Goal: Information Seeking & Learning: Learn about a topic

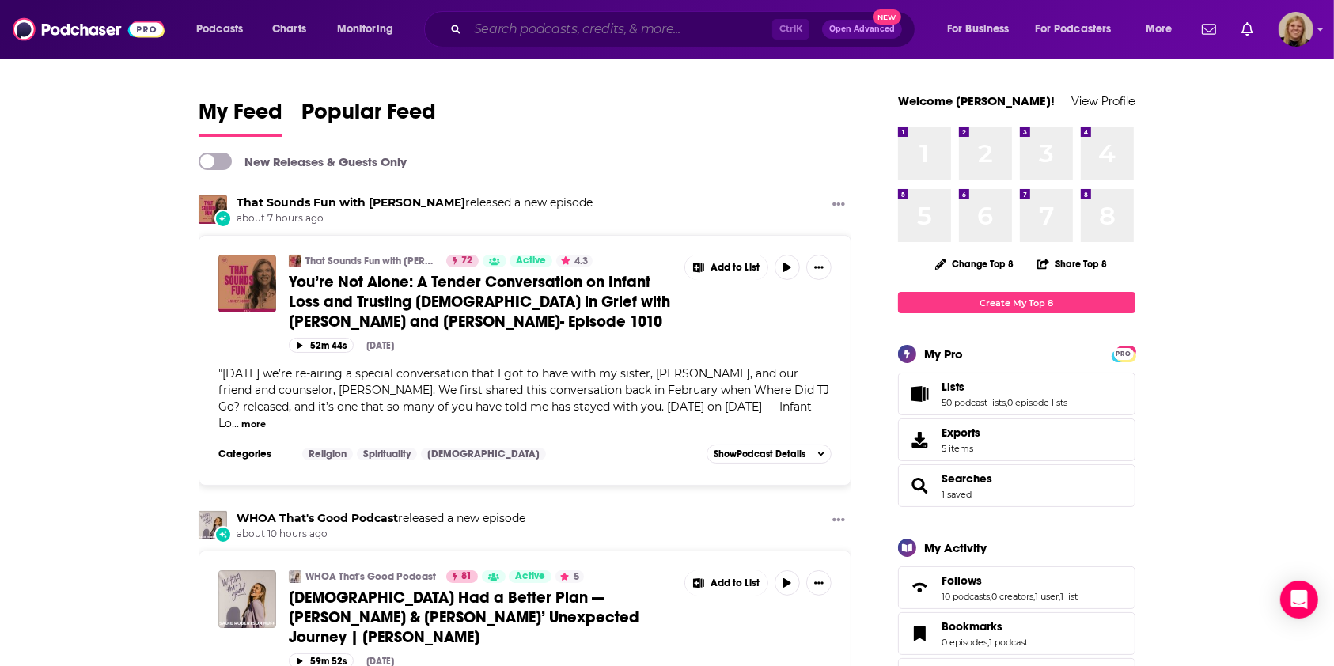
click at [521, 35] on input "Search podcasts, credits, & more..." at bounding box center [620, 29] width 305 height 25
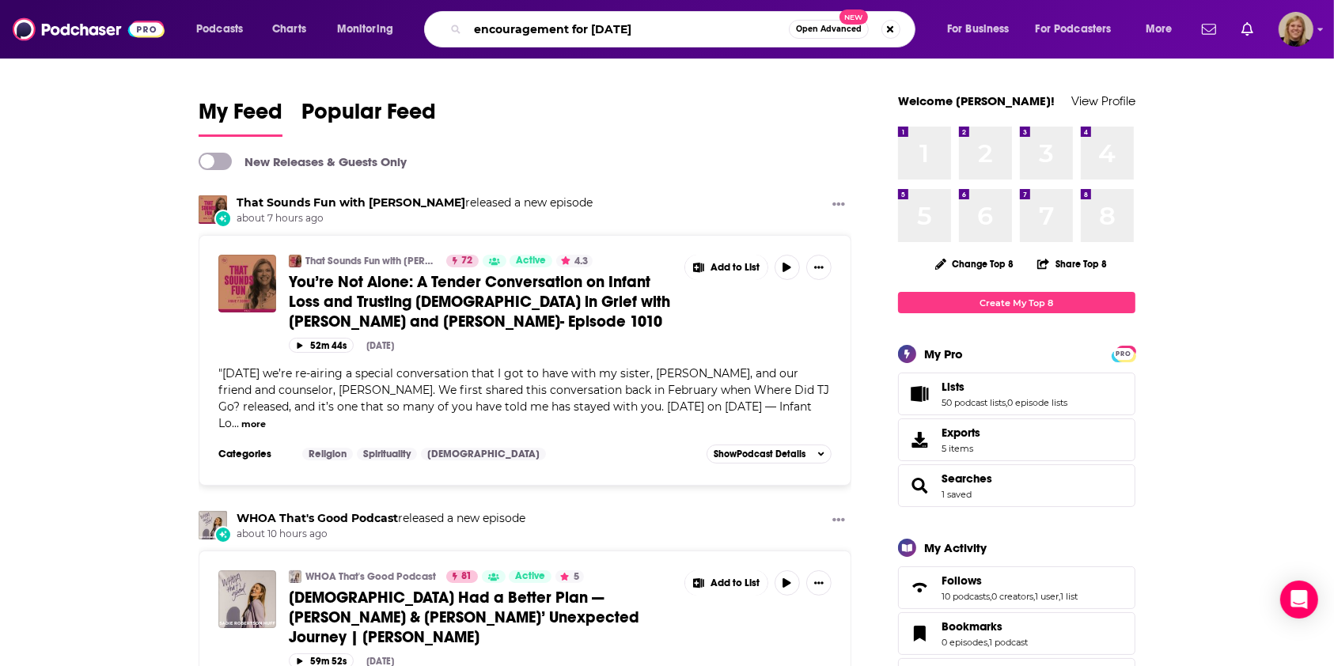
type input "encouragement for [DATE]"
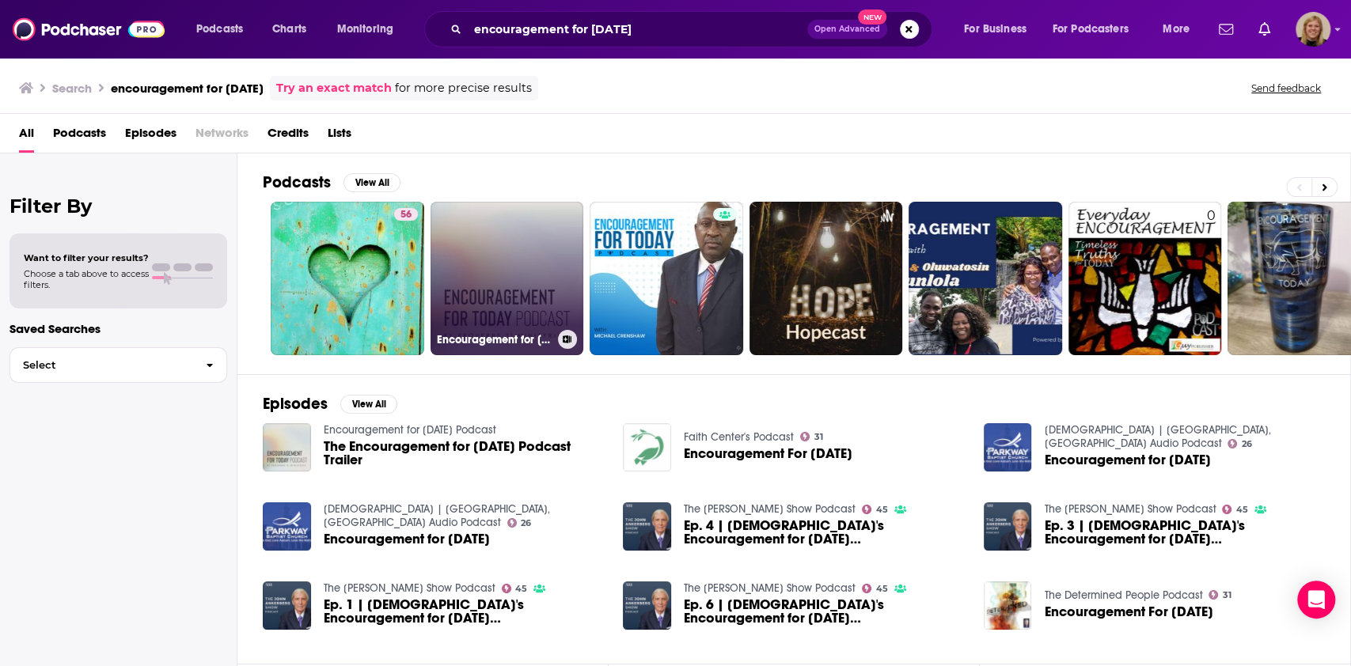
click at [536, 244] on link "Encouragement for [DATE] Podcast" at bounding box center [507, 279] width 154 height 154
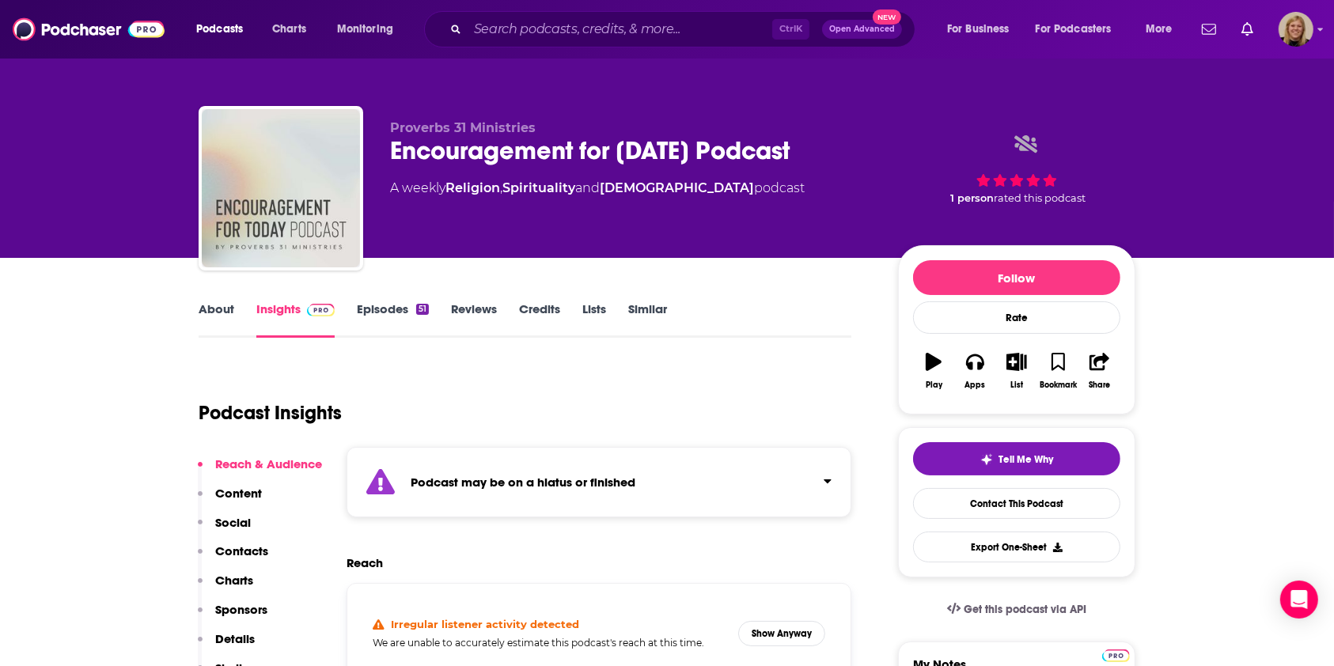
click at [677, 472] on div "Podcast may be on a hiatus or finished" at bounding box center [599, 482] width 505 height 70
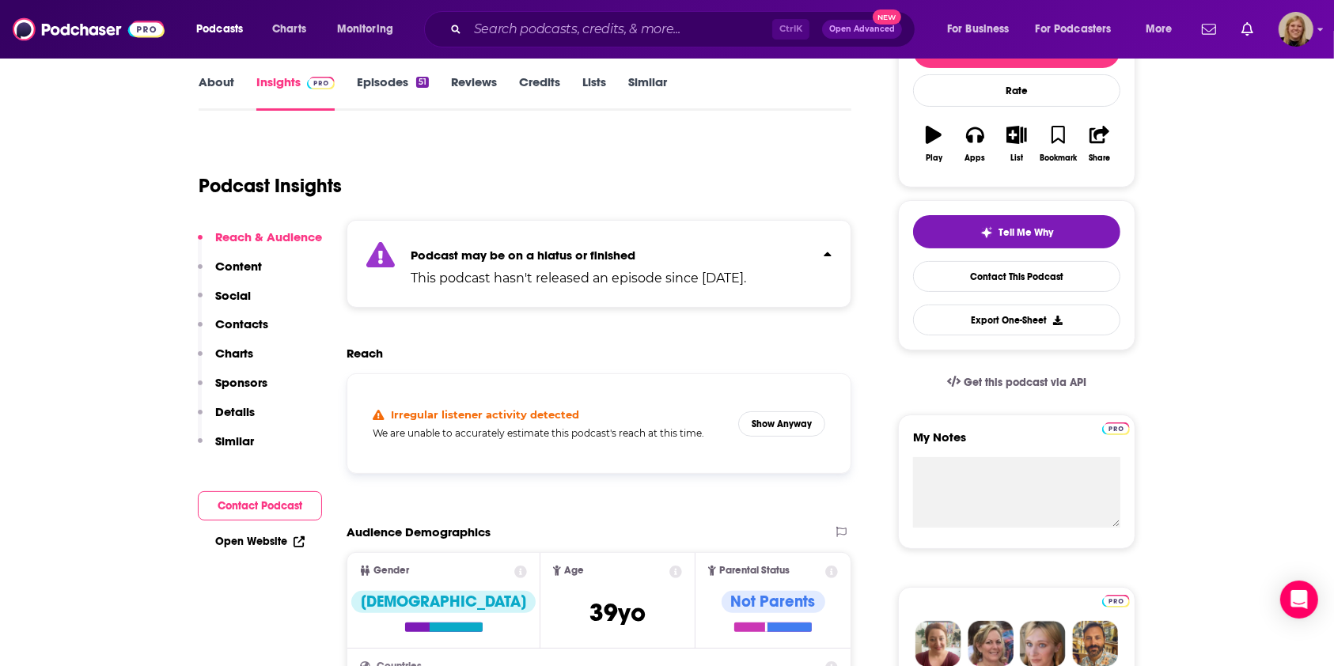
scroll to position [317, 0]
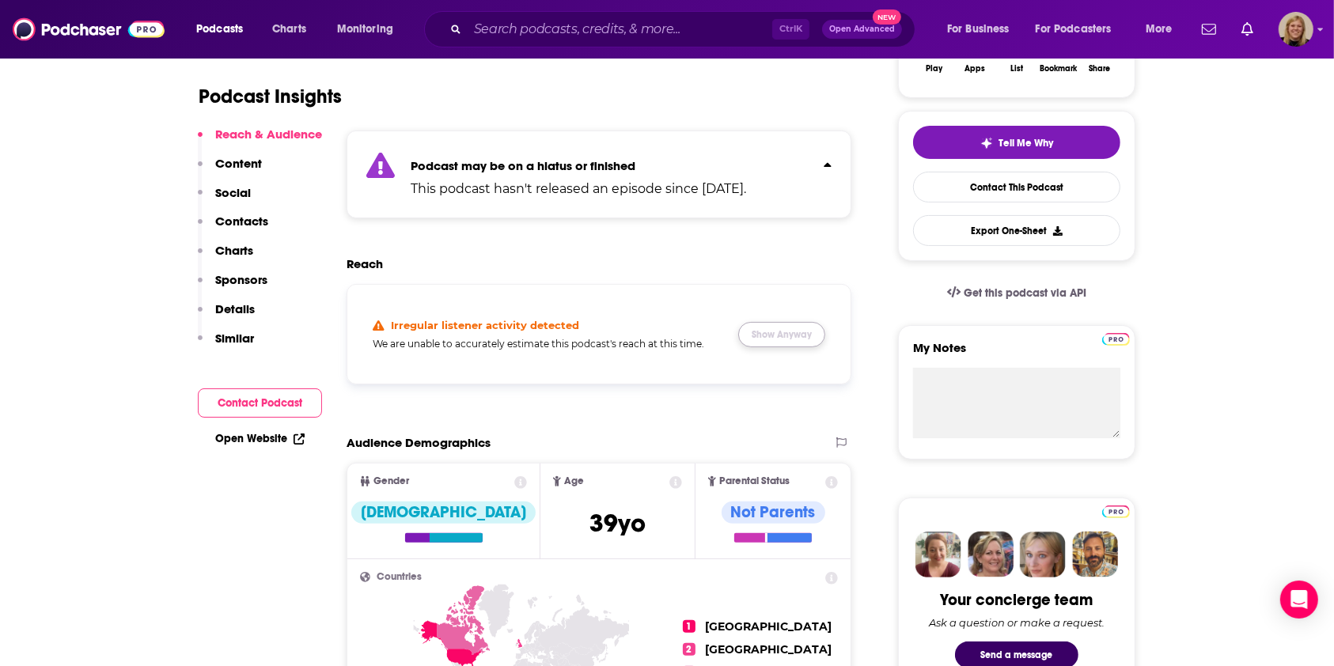
click at [810, 339] on button "Show Anyway" at bounding box center [781, 334] width 87 height 25
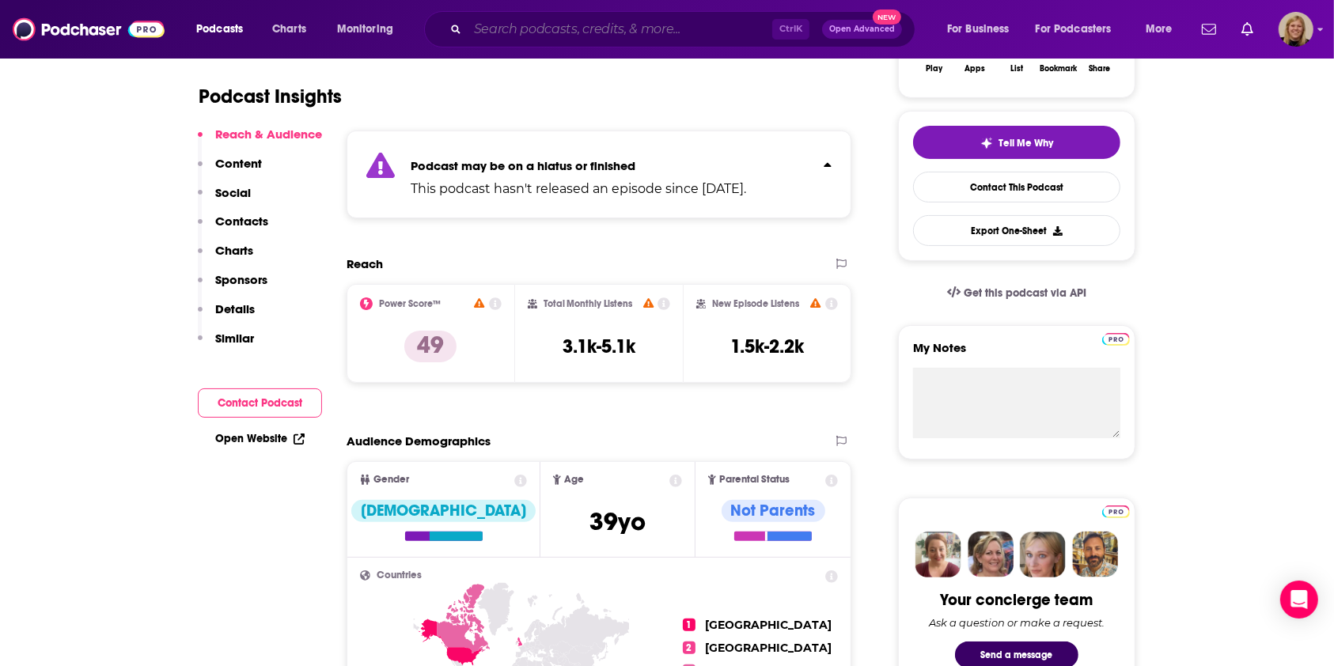
click at [515, 27] on input "Search podcasts, credits, & more..." at bounding box center [620, 29] width 305 height 25
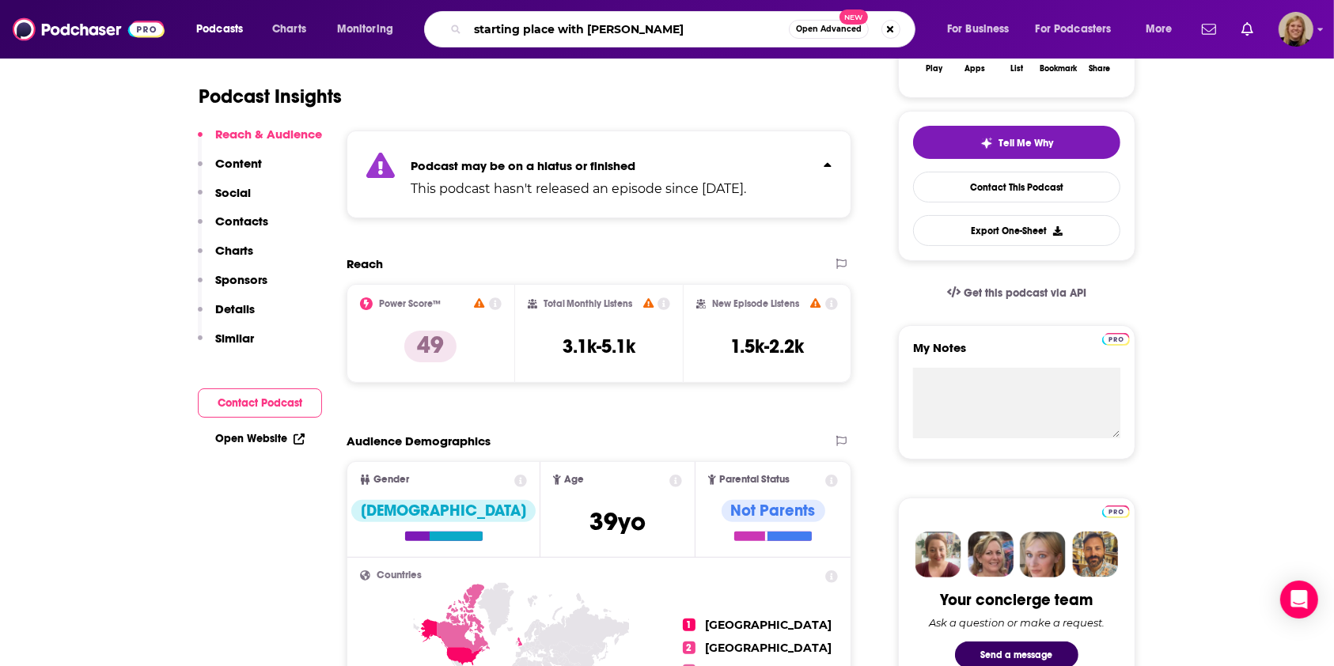
type input "starting place with [PERSON_NAME]"
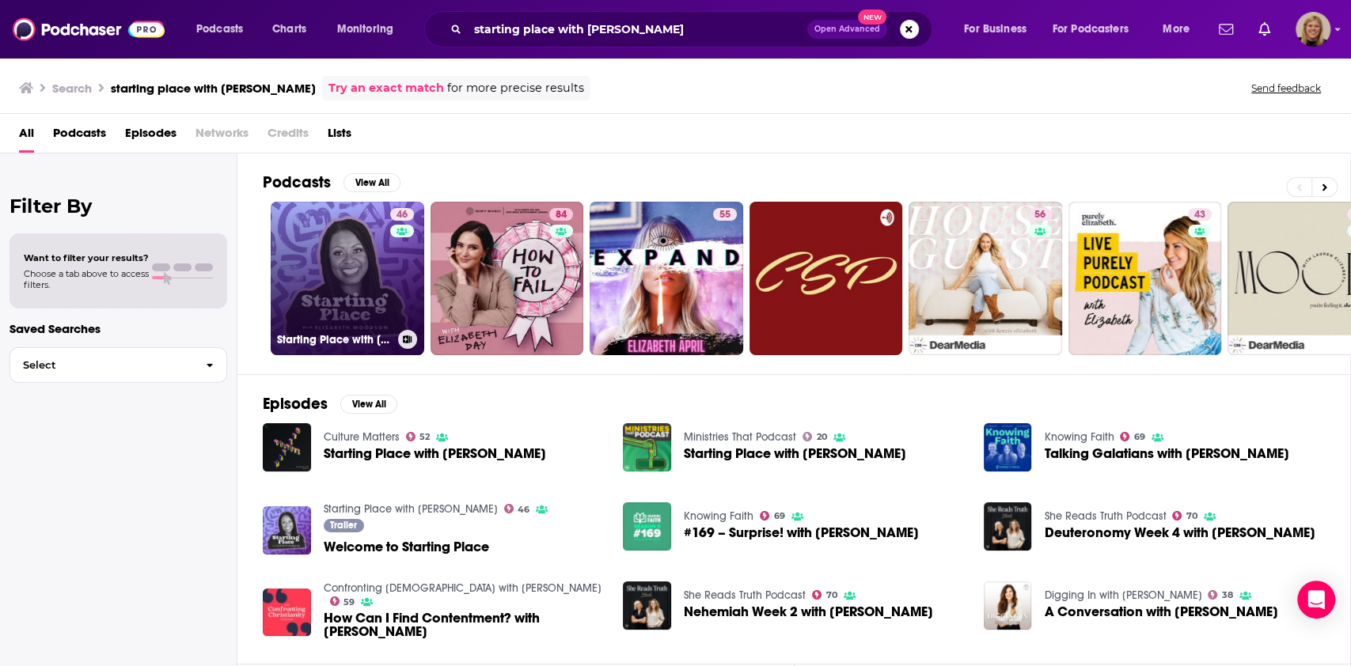
click at [339, 268] on link "46 Starting Place with [PERSON_NAME]" at bounding box center [348, 279] width 154 height 154
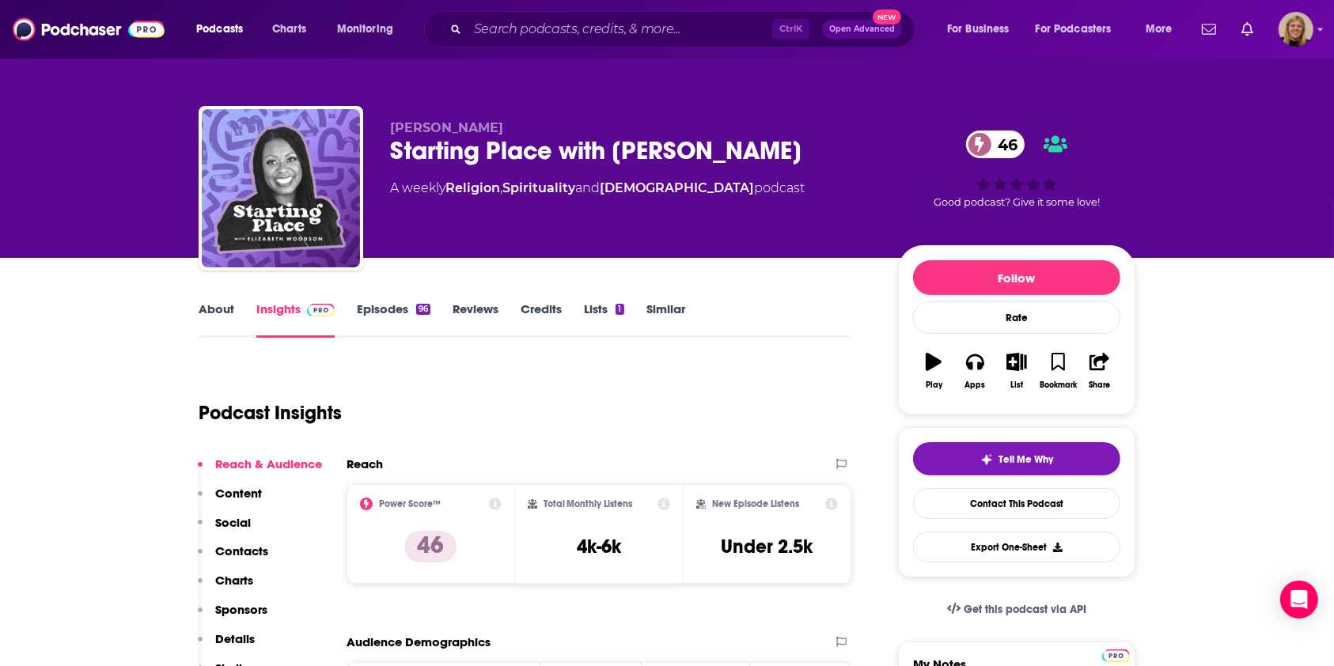
click at [222, 306] on link "About" at bounding box center [217, 320] width 36 height 36
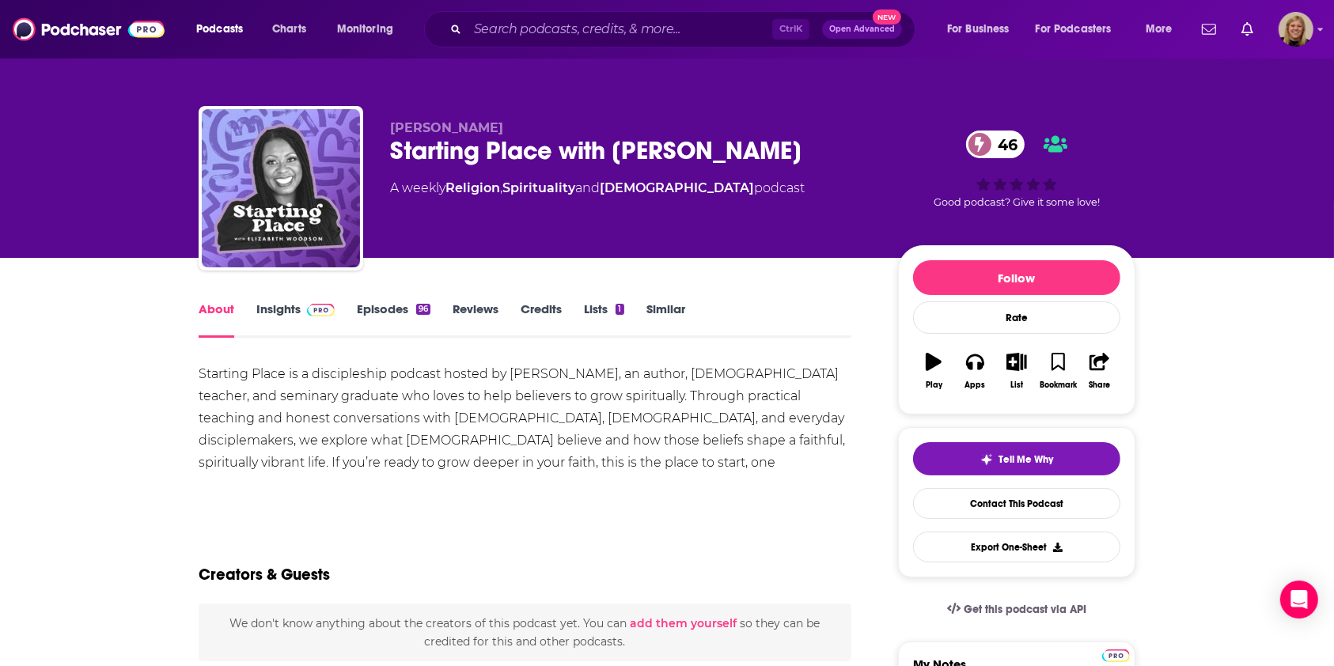
click at [288, 315] on link "Insights" at bounding box center [295, 320] width 78 height 36
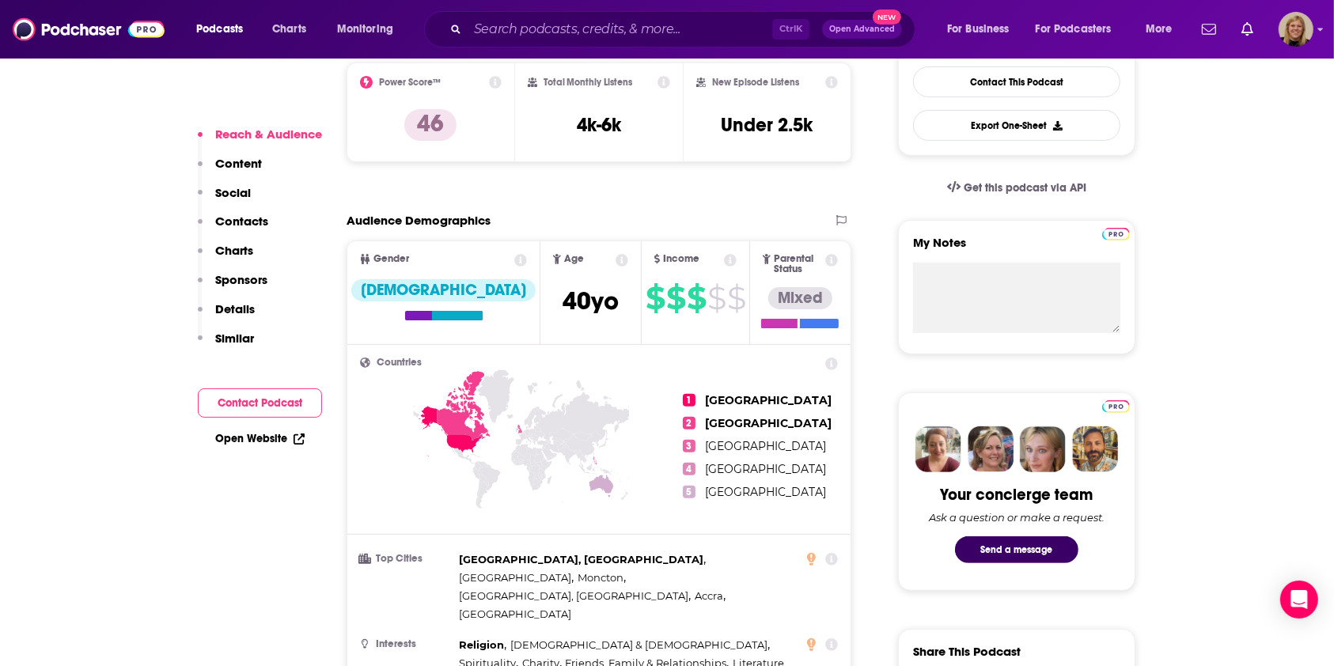
click at [285, 406] on button "Contact Podcast" at bounding box center [260, 403] width 124 height 29
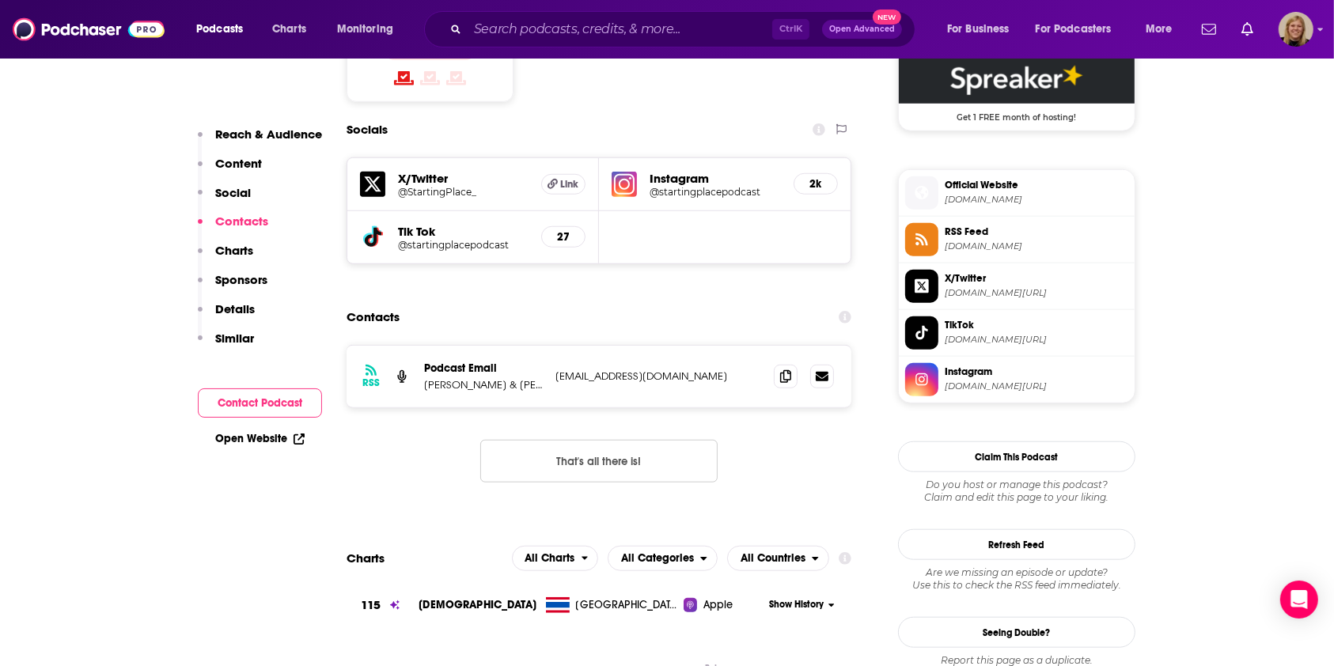
scroll to position [1337, 0]
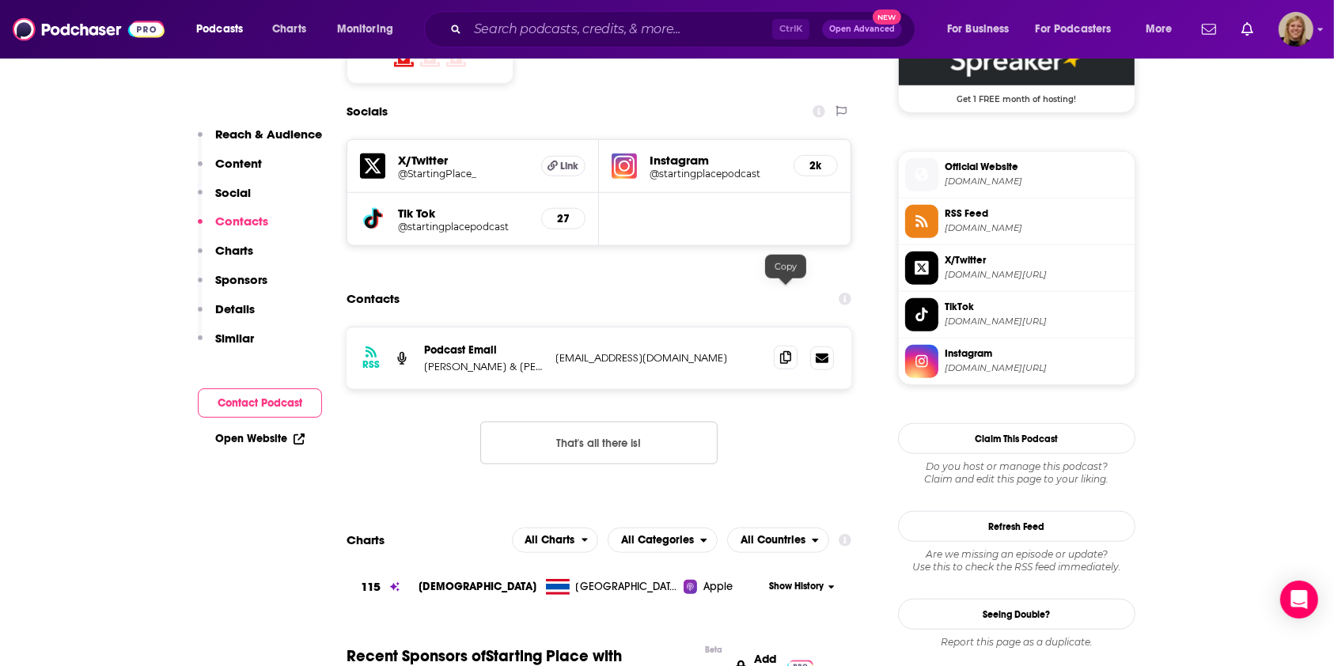
click at [785, 351] on icon at bounding box center [785, 357] width 11 height 13
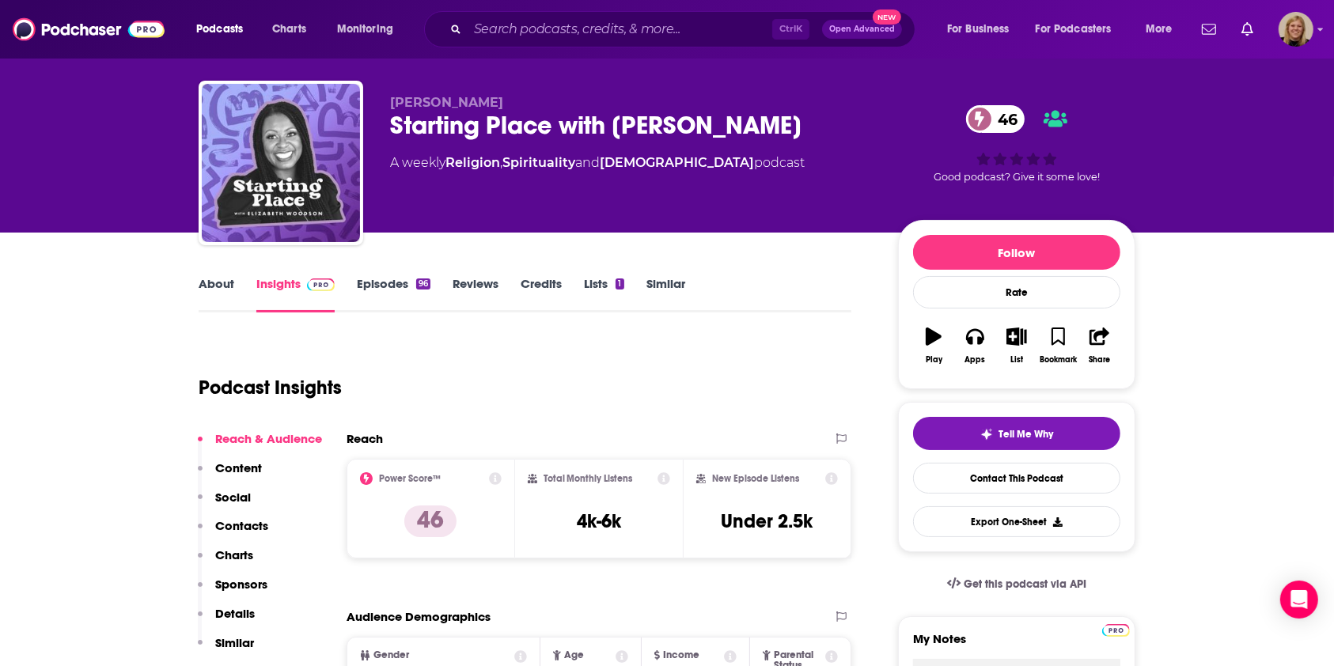
scroll to position [0, 0]
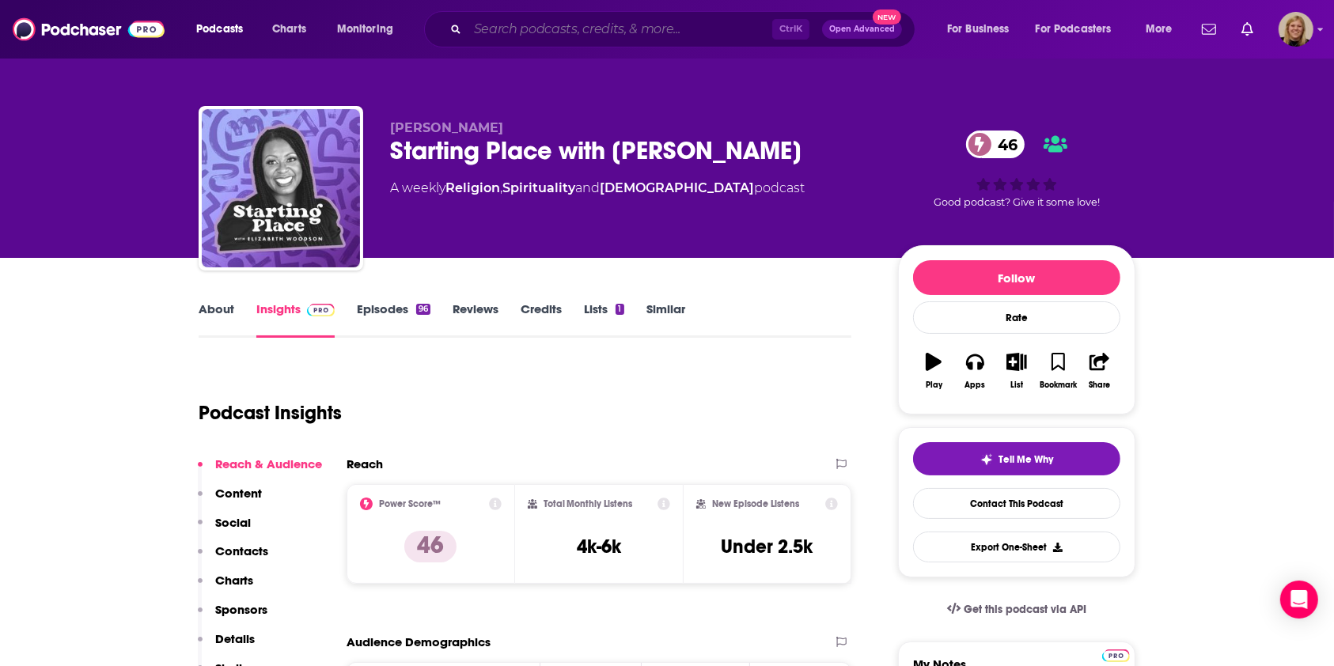
click at [597, 28] on input "Search podcasts, credits, & more..." at bounding box center [620, 29] width 305 height 25
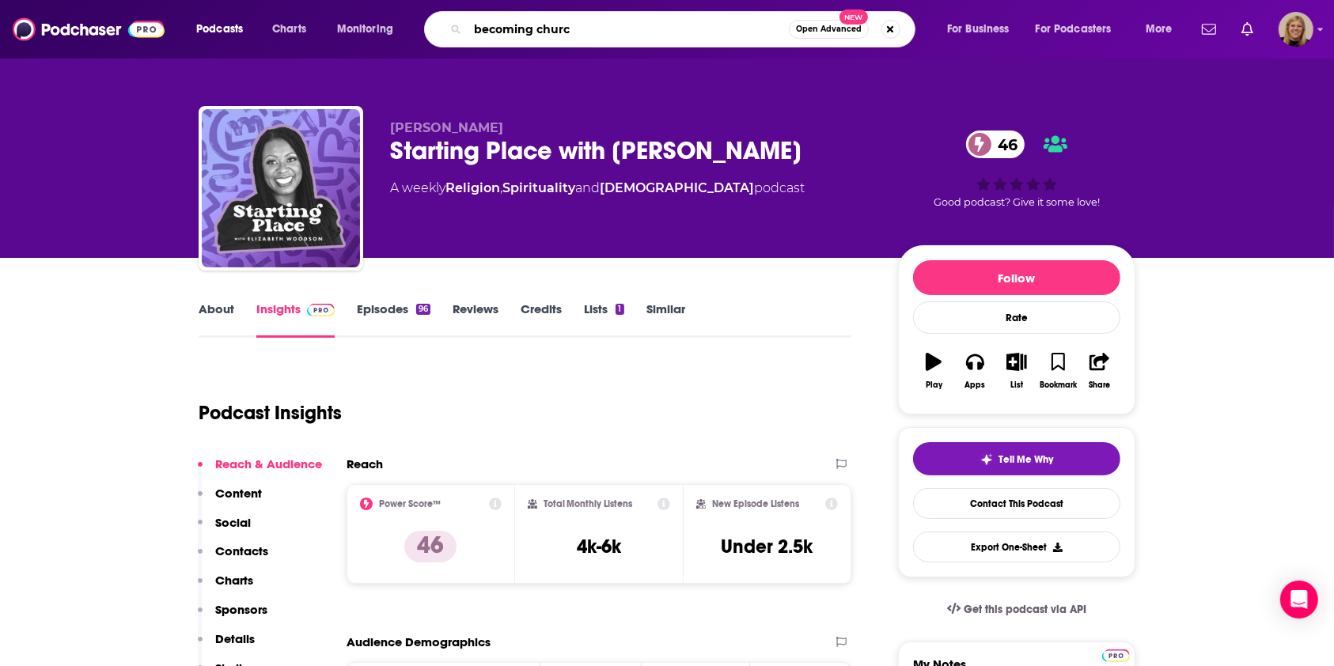
type input "becoming [DEMOGRAPHIC_DATA]"
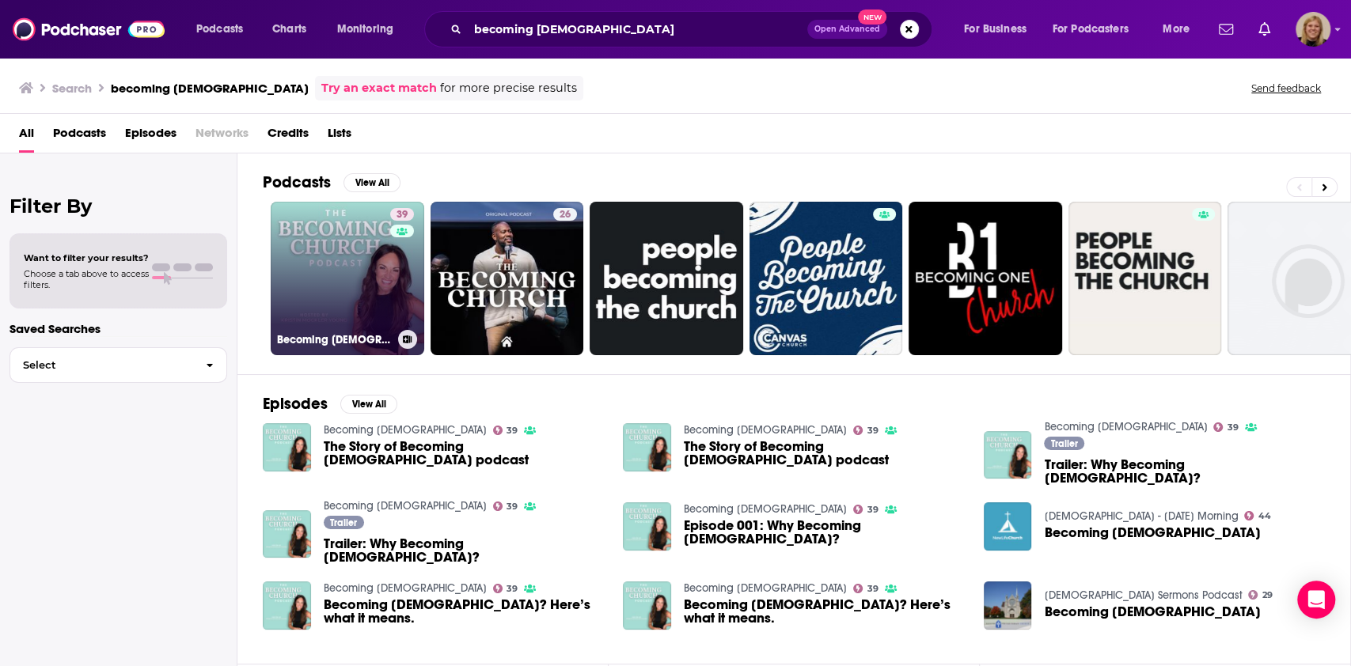
click at [329, 269] on link "39 Becoming [DEMOGRAPHIC_DATA]" at bounding box center [348, 279] width 154 height 154
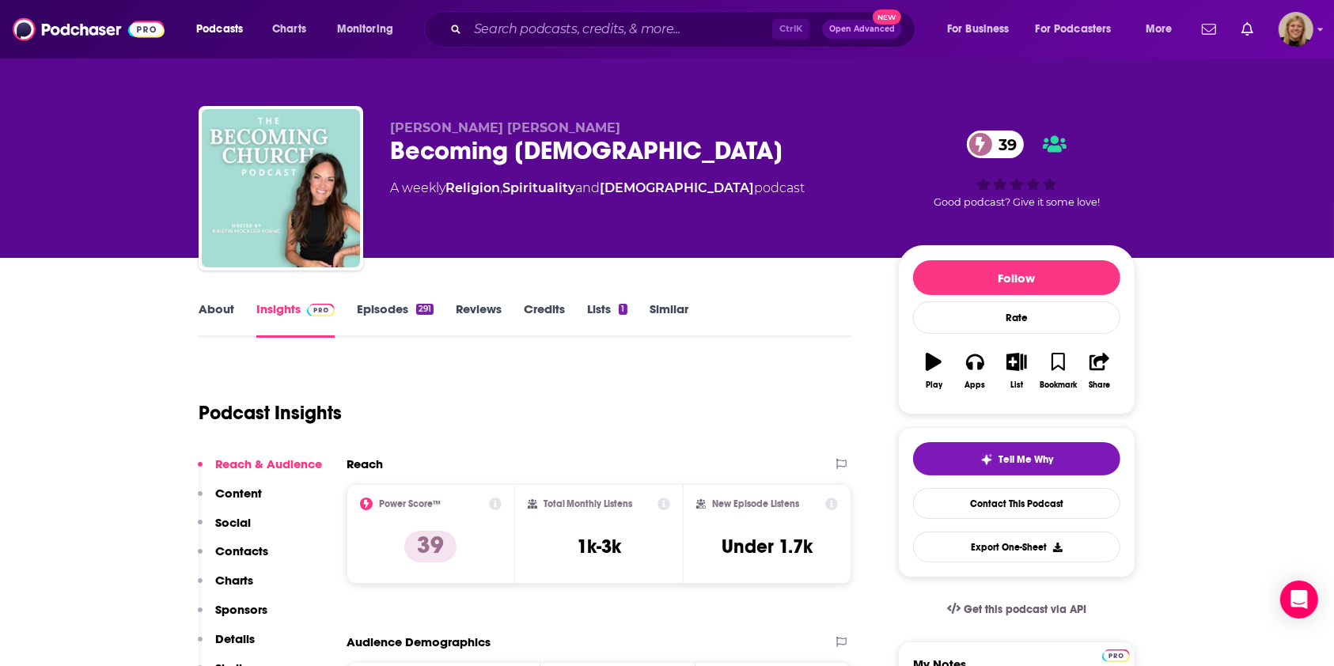
click at [207, 300] on div "About Insights Episodes 291 Reviews Credits Lists 1 Similar" at bounding box center [525, 318] width 653 height 39
click at [213, 306] on link "About" at bounding box center [217, 320] width 36 height 36
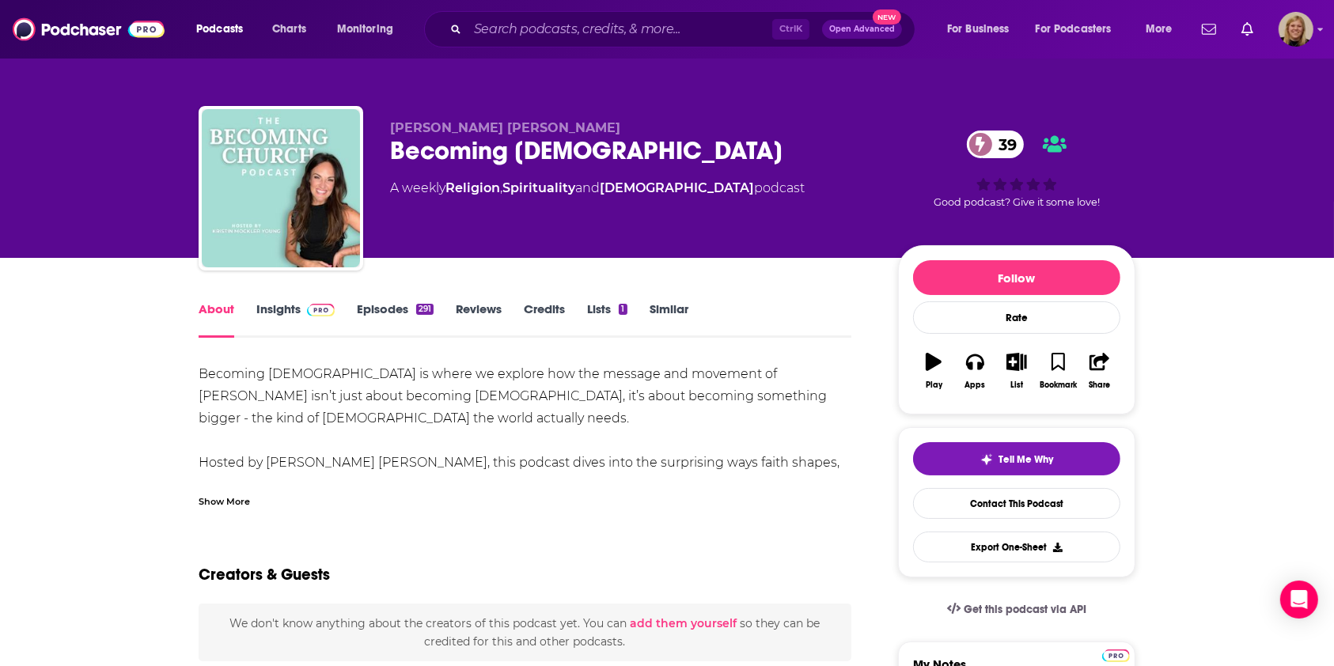
click at [233, 506] on div "Show More" at bounding box center [224, 500] width 51 height 15
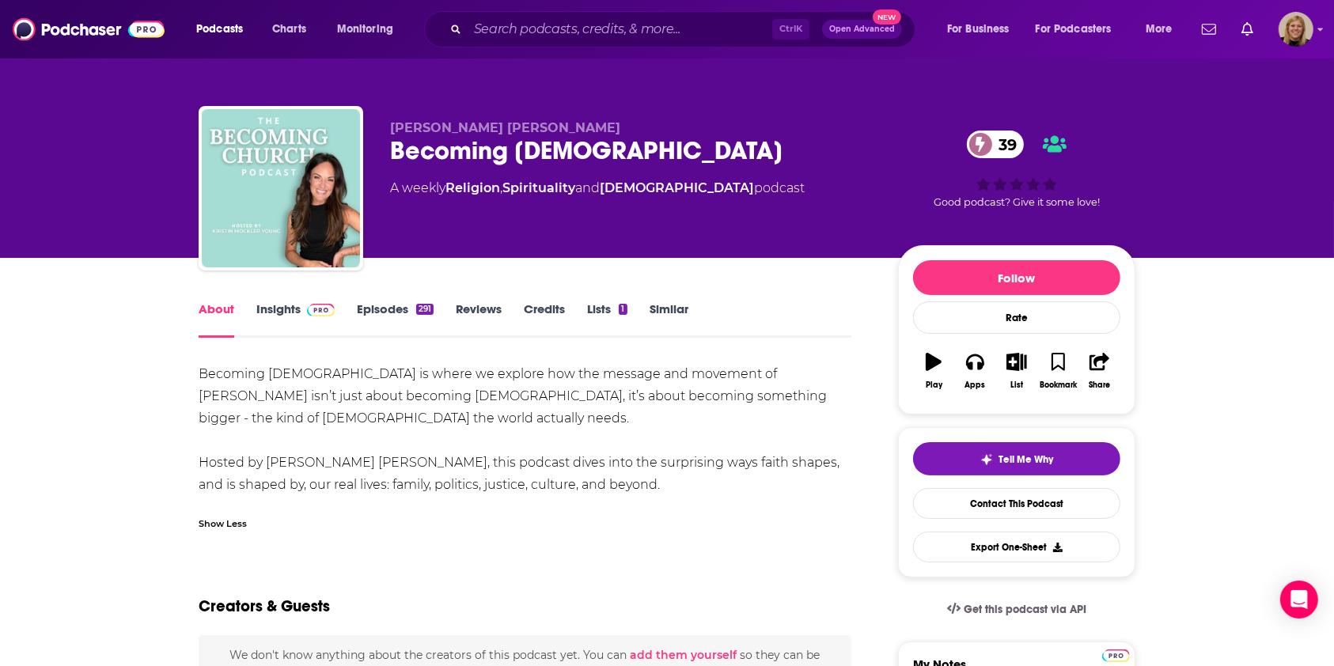
click at [275, 310] on link "Insights" at bounding box center [295, 320] width 78 height 36
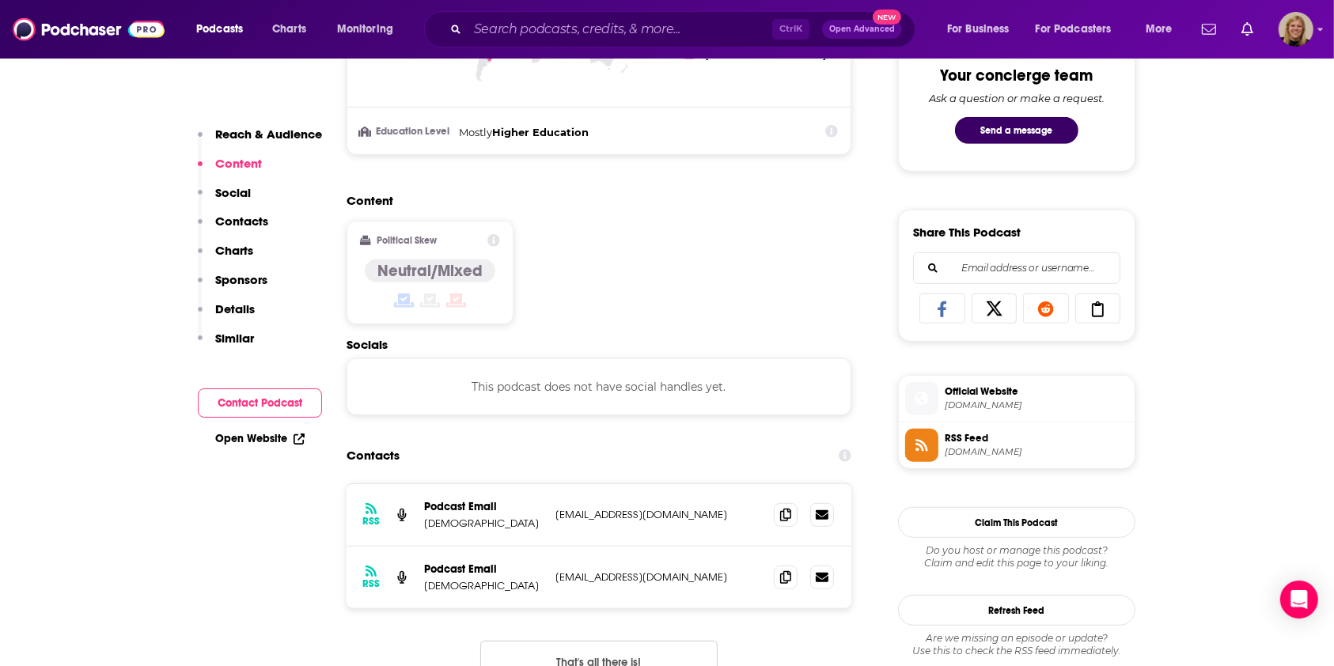
scroll to position [844, 0]
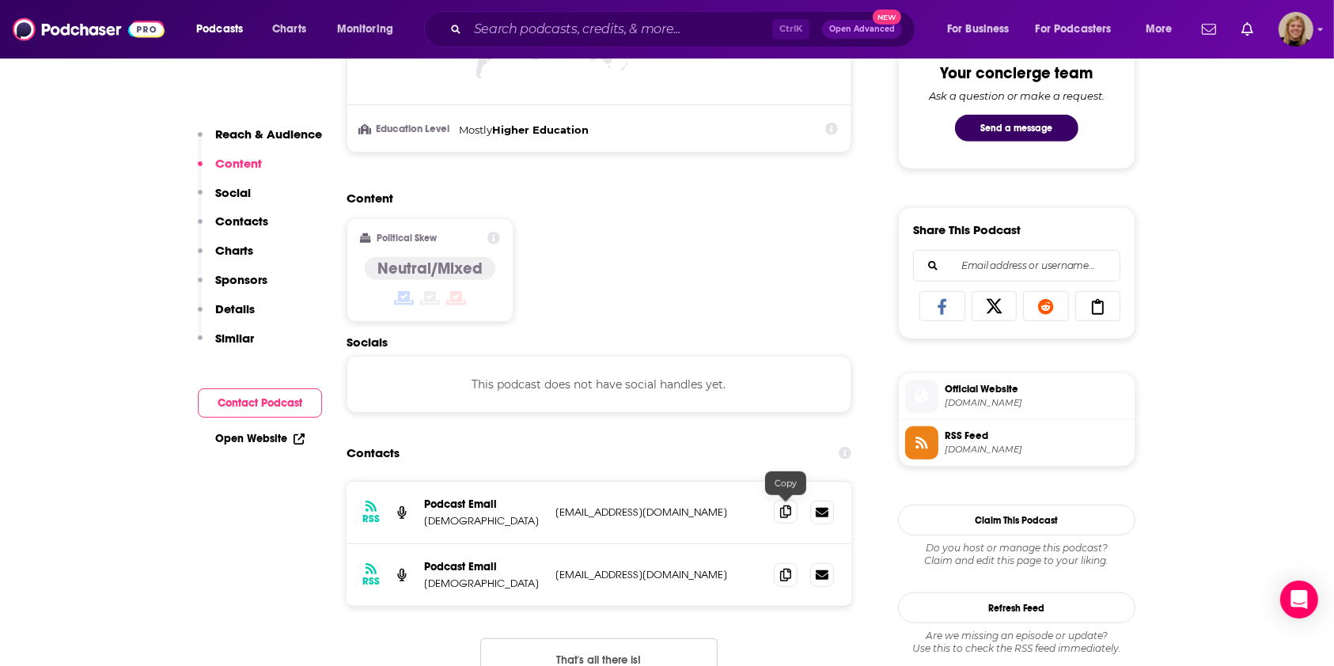
click at [778, 506] on span at bounding box center [786, 512] width 24 height 24
click at [789, 575] on icon at bounding box center [785, 574] width 11 height 13
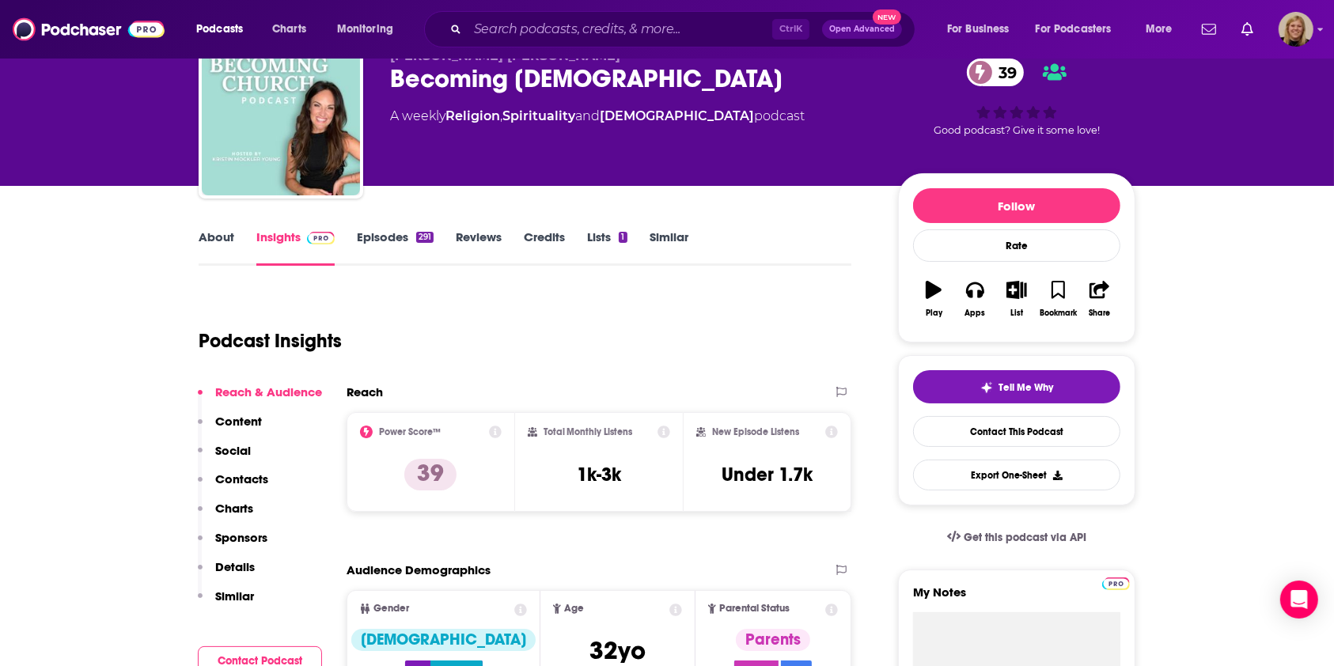
scroll to position [105, 0]
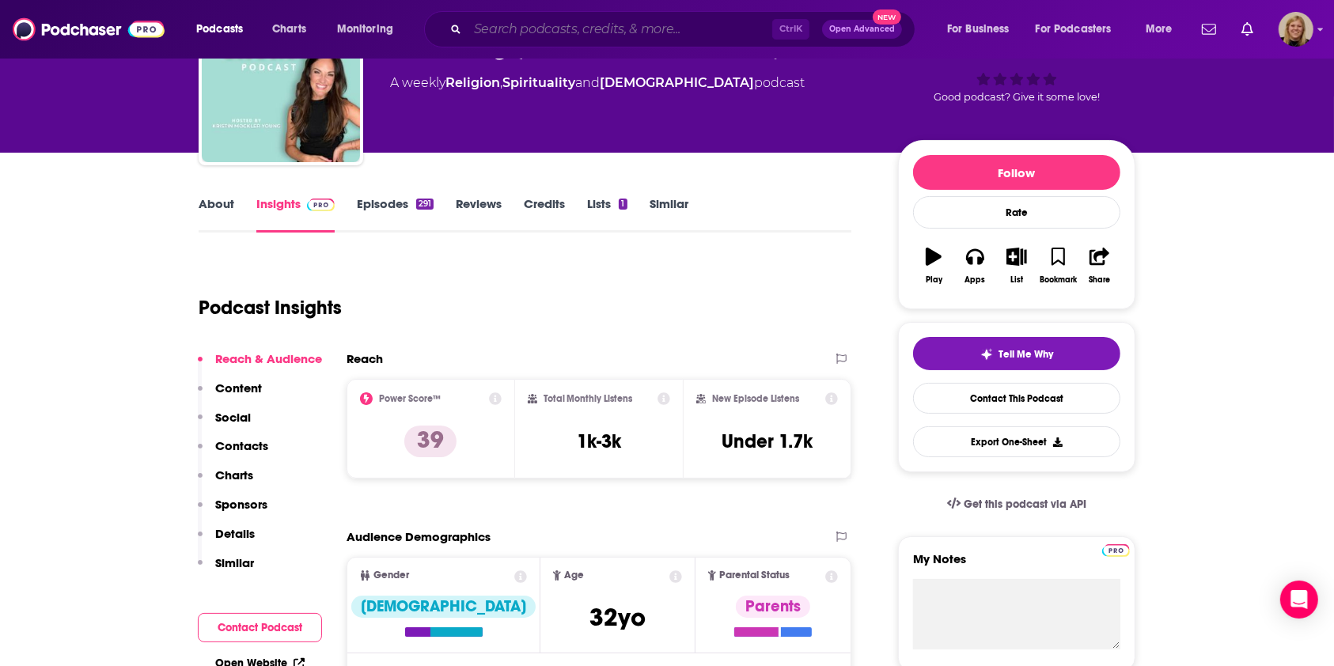
click at [481, 34] on input "Search podcasts, credits, & more..." at bounding box center [620, 29] width 305 height 25
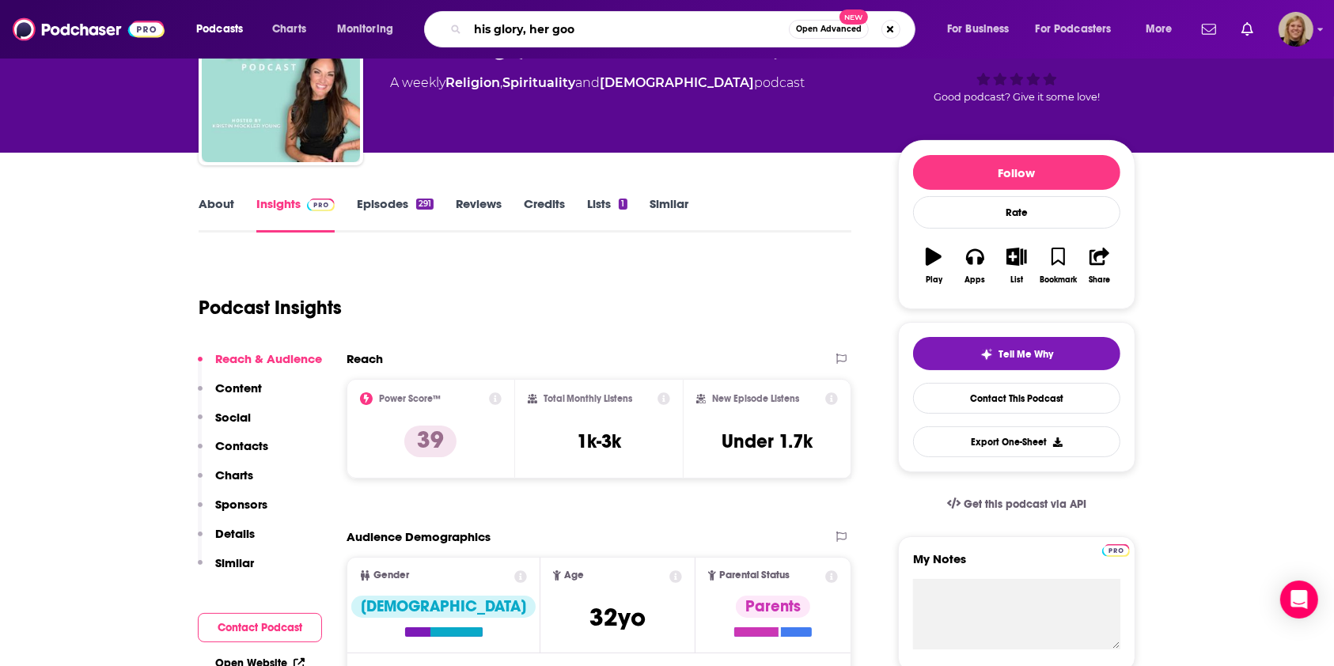
type input "his glory, her good"
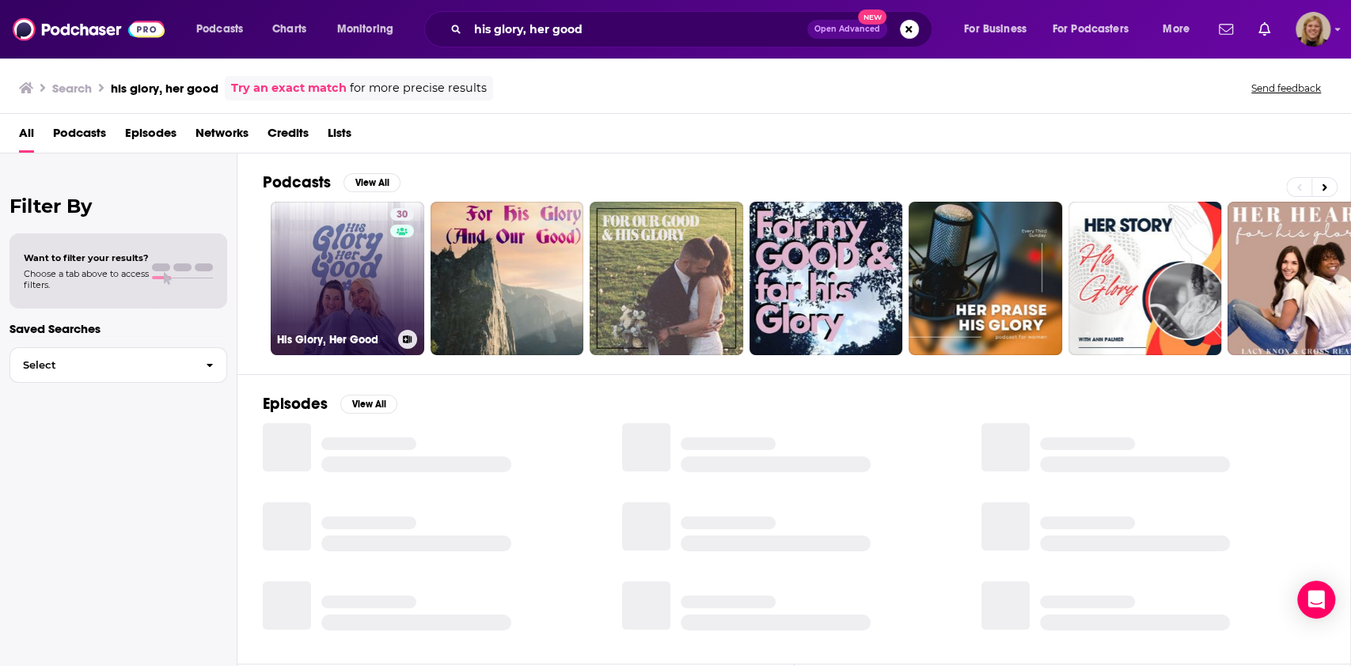
click at [356, 257] on link "30 His Glory, Her Good" at bounding box center [348, 279] width 154 height 154
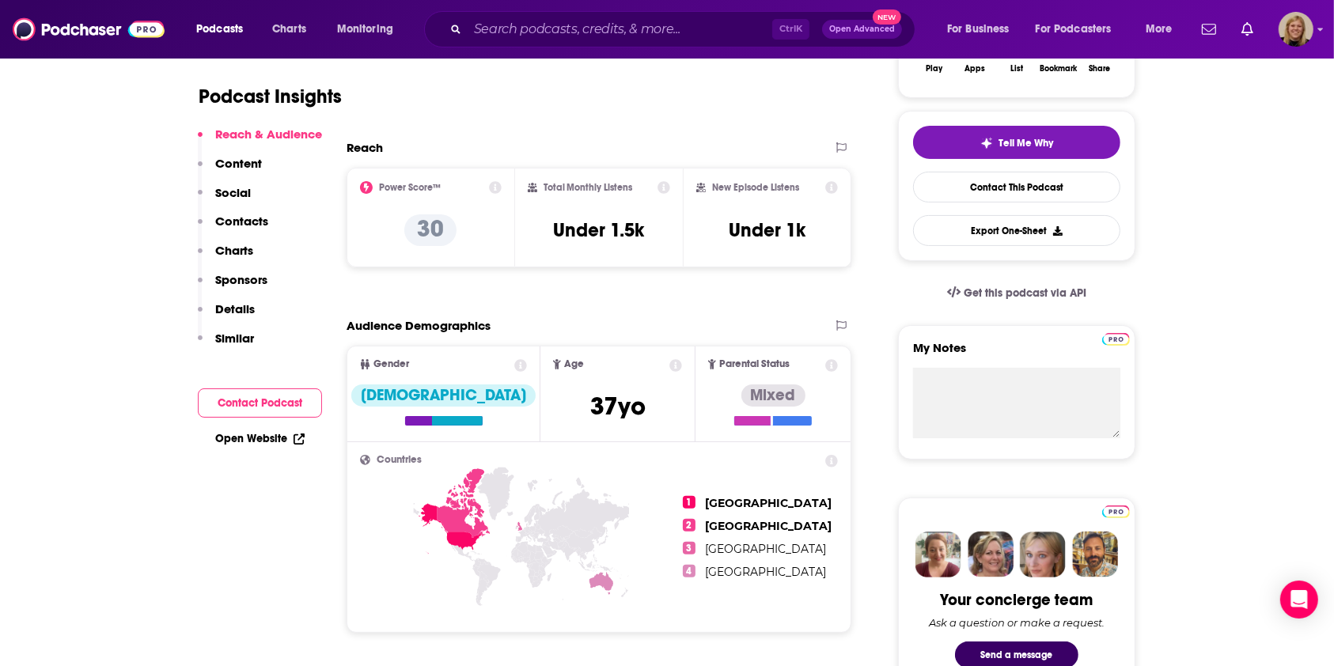
click at [238, 402] on button "Contact Podcast" at bounding box center [260, 403] width 124 height 29
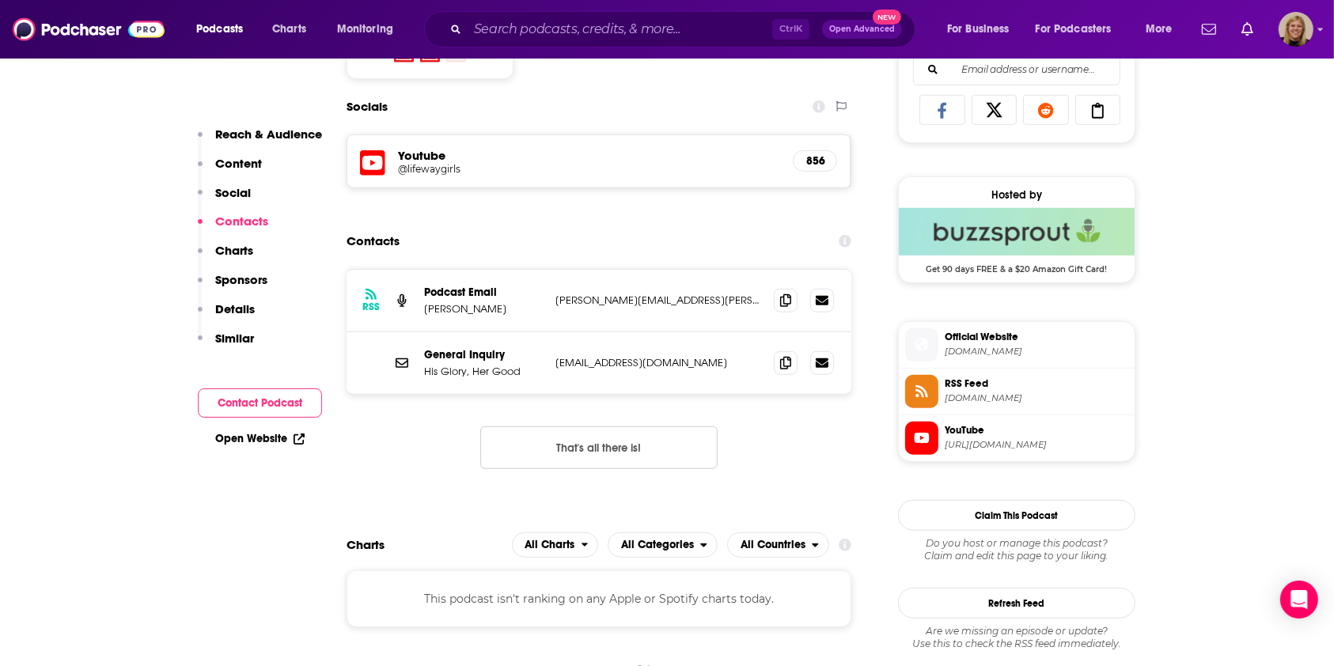
scroll to position [1045, 0]
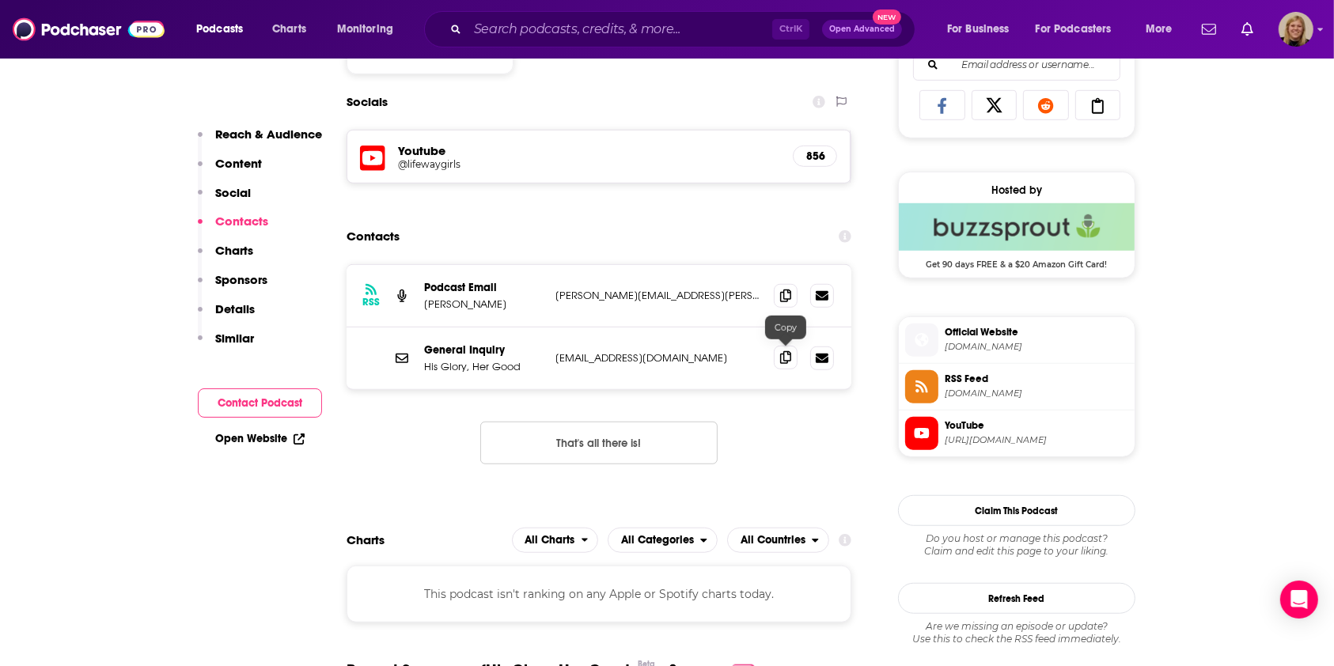
click at [781, 358] on icon at bounding box center [785, 357] width 11 height 13
click at [562, 22] on input "Search podcasts, credits, & more..." at bounding box center [620, 29] width 305 height 25
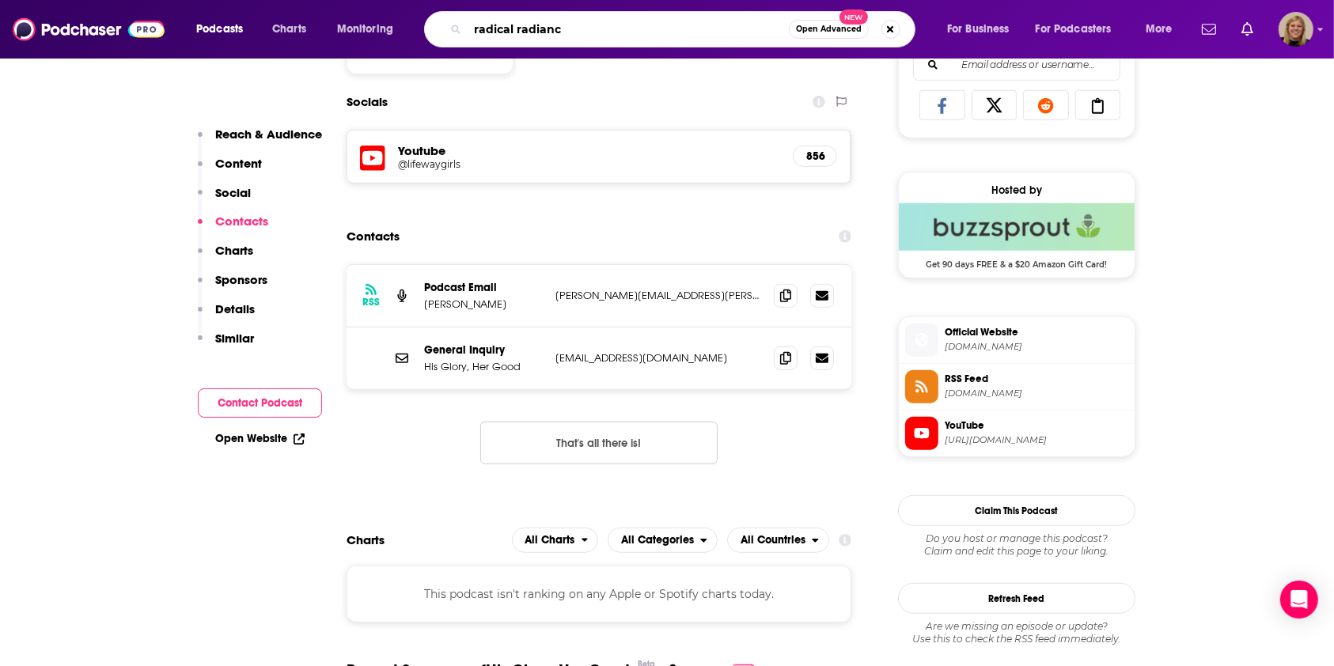
type input "radical radiance"
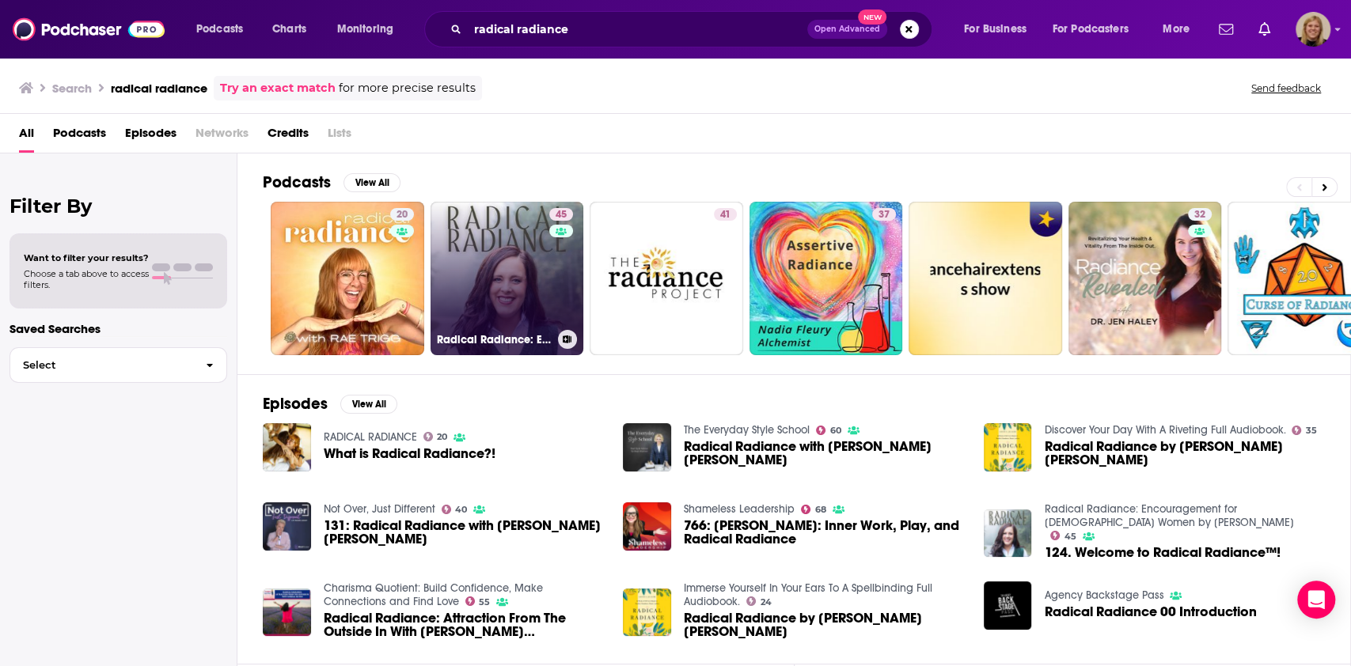
click at [516, 288] on link "45 Radical Radiance: Encouragement for [DEMOGRAPHIC_DATA] Women by [PERSON_NAME]" at bounding box center [507, 279] width 154 height 154
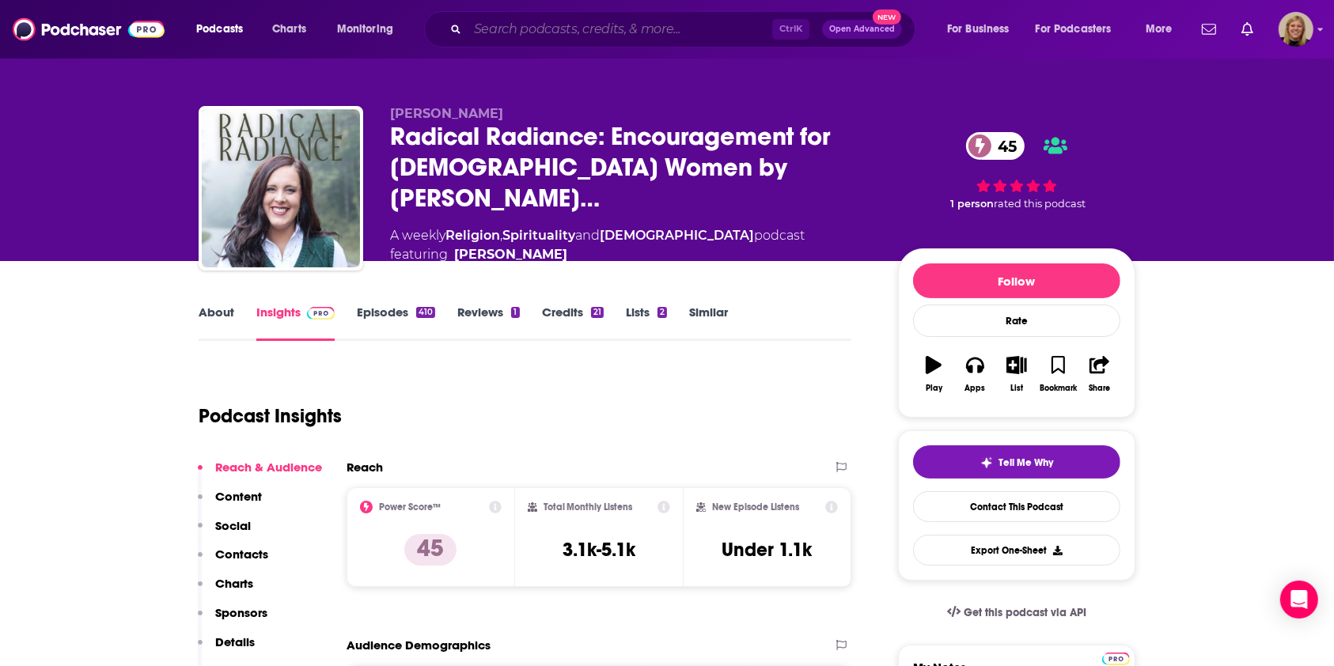
click at [571, 28] on input "Search podcasts, credits, & more..." at bounding box center [620, 29] width 305 height 25
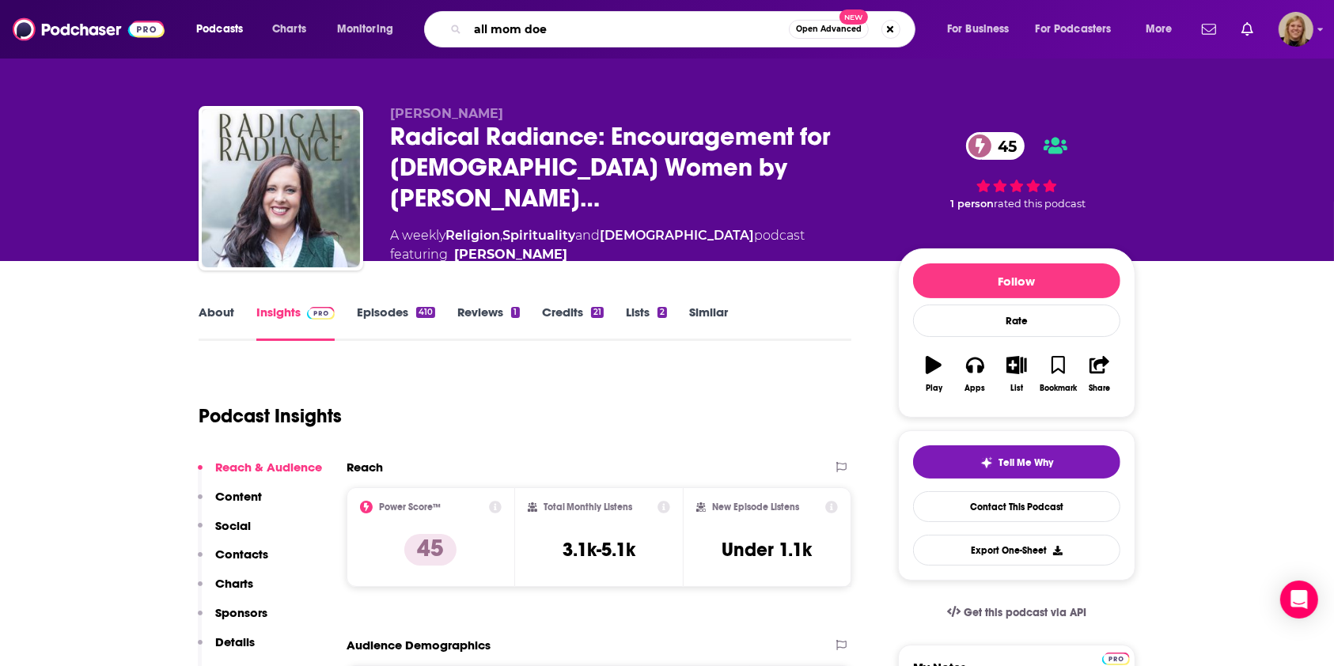
type input "all mom does"
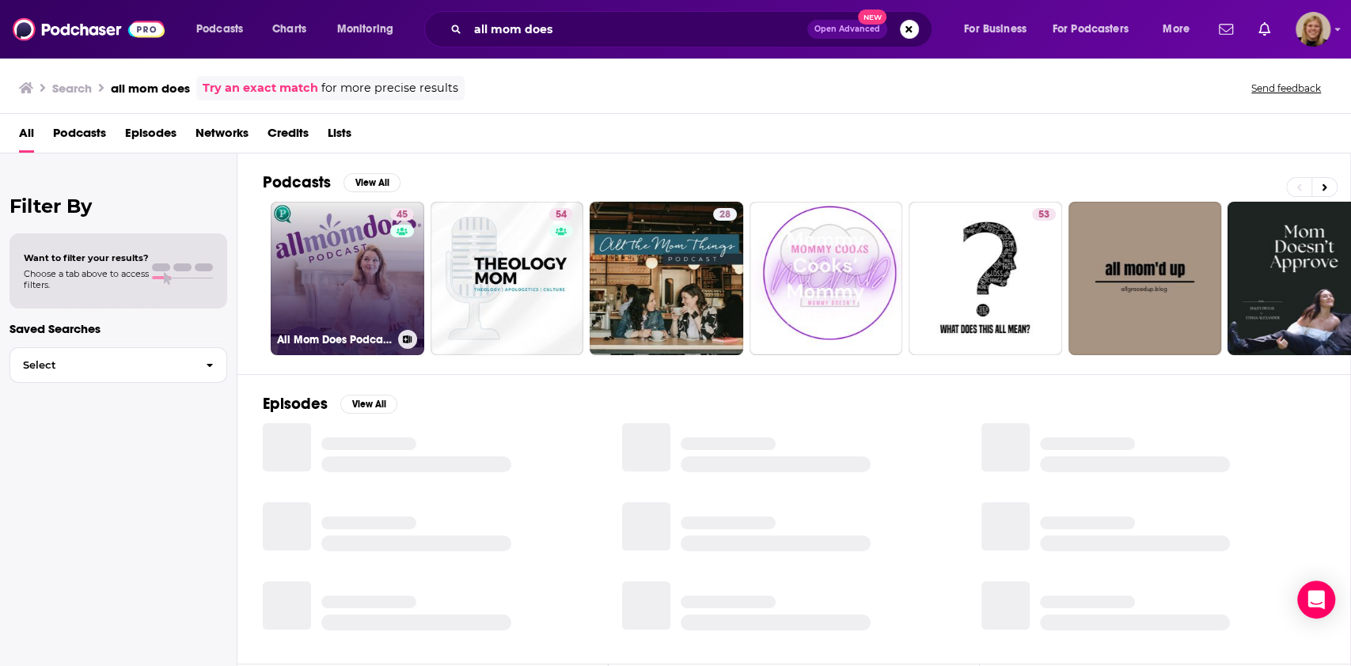
click at [298, 275] on link "45 All Mom Does Podcast with [PERSON_NAME]" at bounding box center [348, 279] width 154 height 154
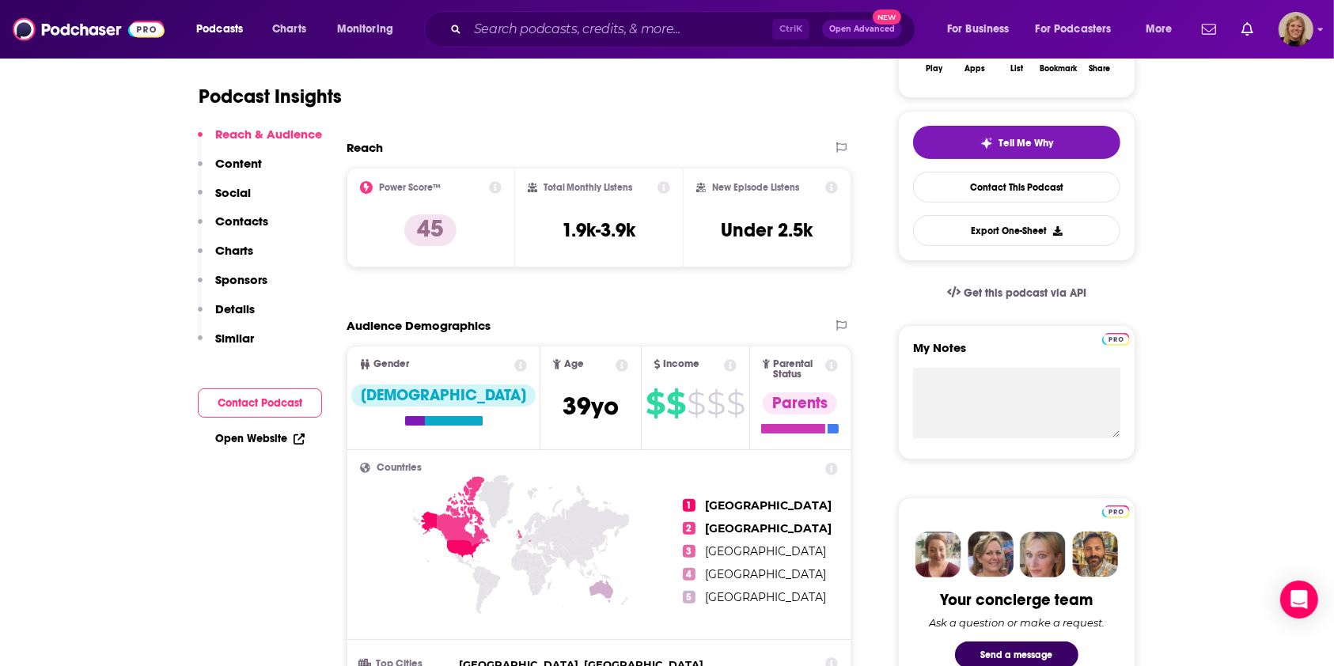
click at [270, 404] on button "Contact Podcast" at bounding box center [260, 403] width 124 height 29
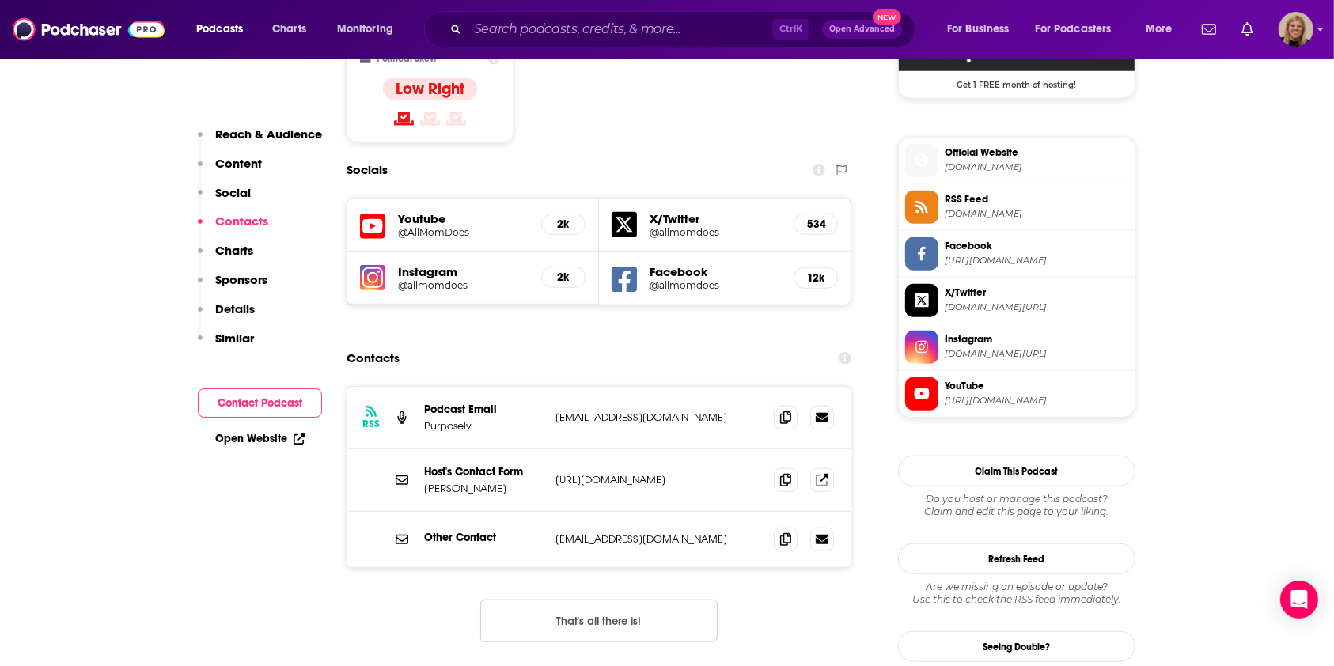
scroll to position [1356, 0]
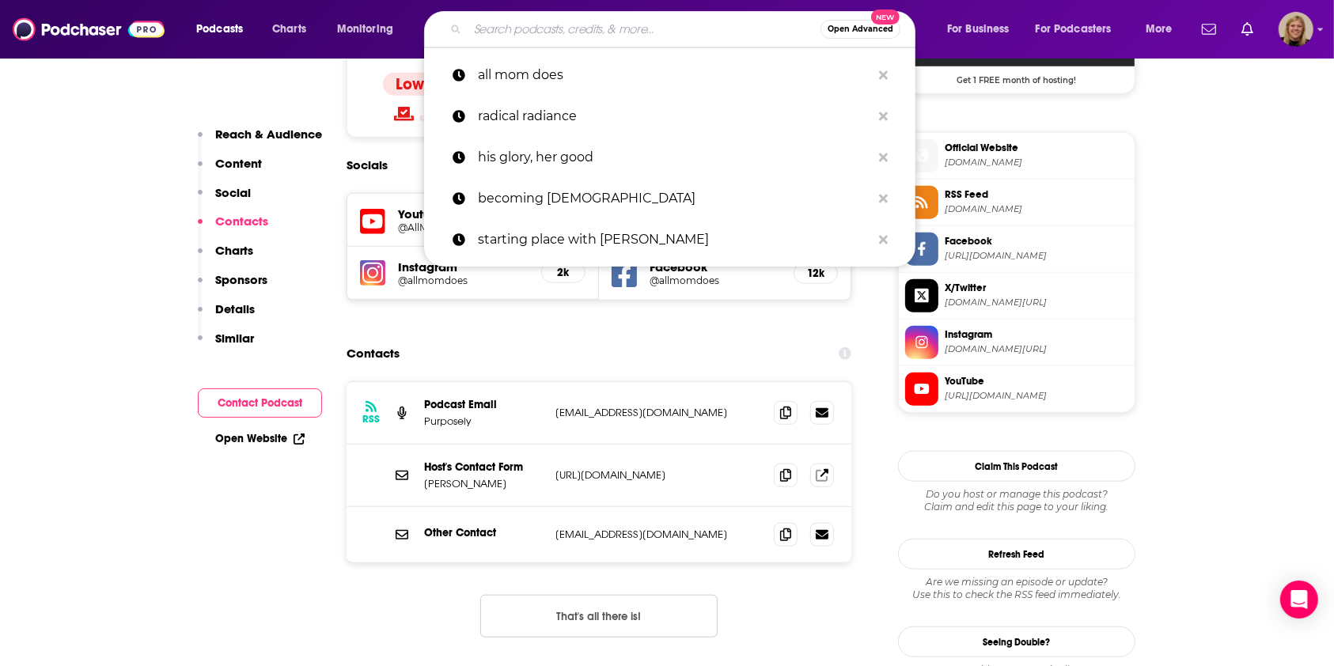
click at [548, 25] on input "Search podcasts, credits, & more..." at bounding box center [644, 29] width 353 height 25
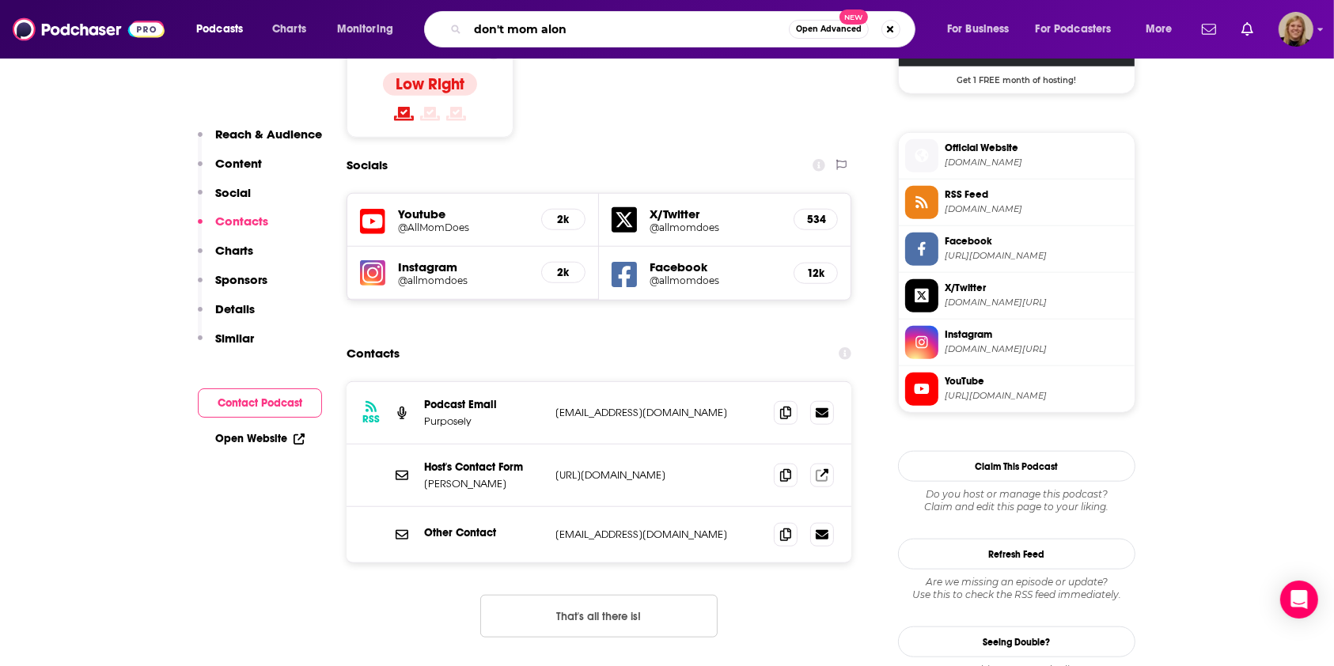
type input "don't mom alone"
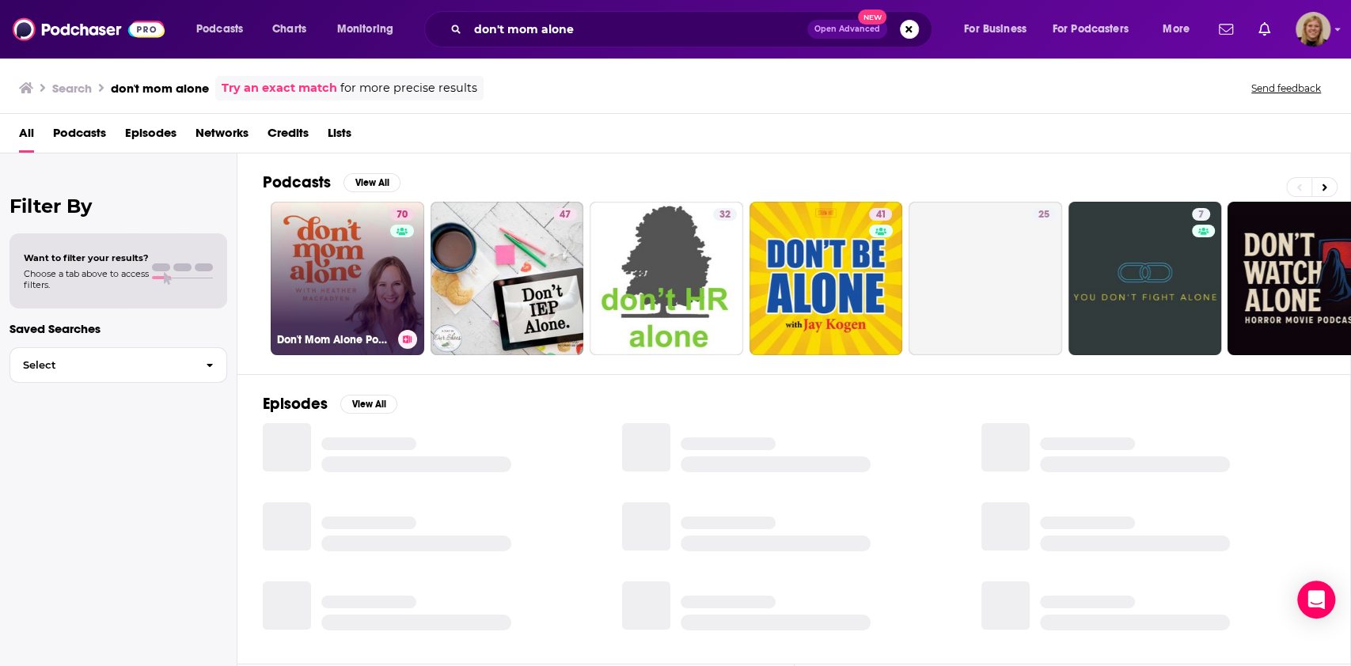
click at [347, 258] on link "70 Don't Mom Alone Podcast" at bounding box center [348, 279] width 154 height 154
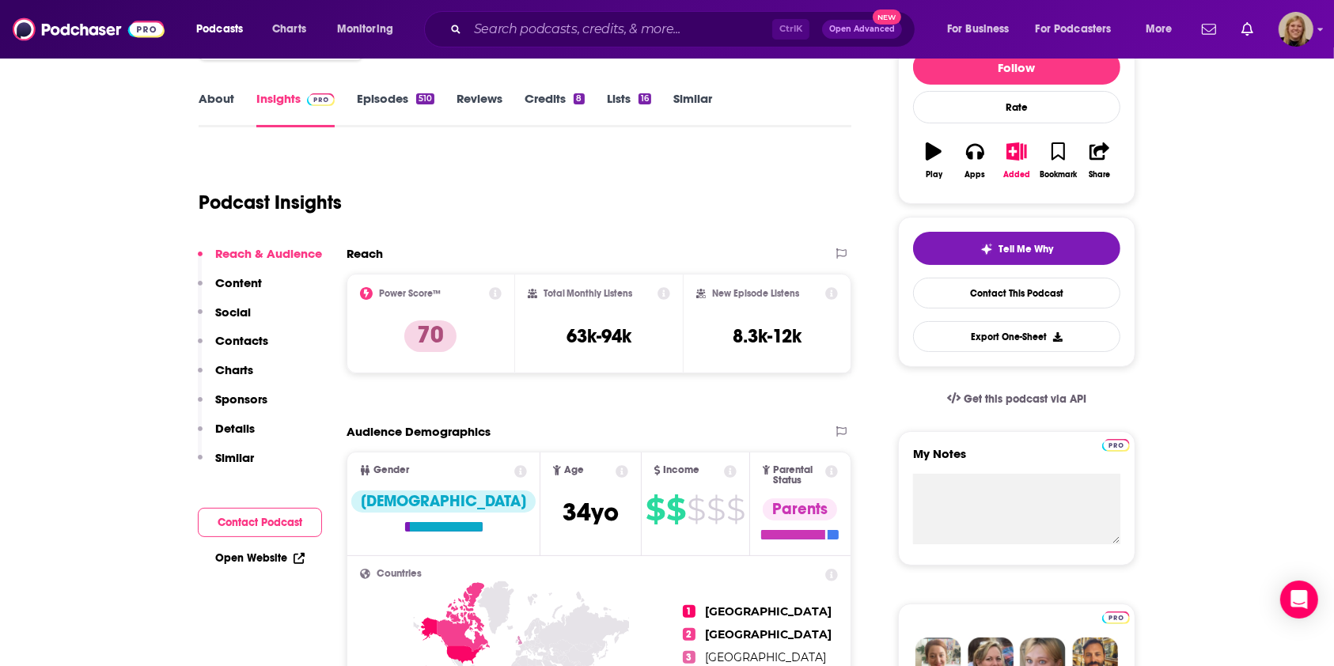
click at [302, 516] on button "Contact Podcast" at bounding box center [260, 522] width 124 height 29
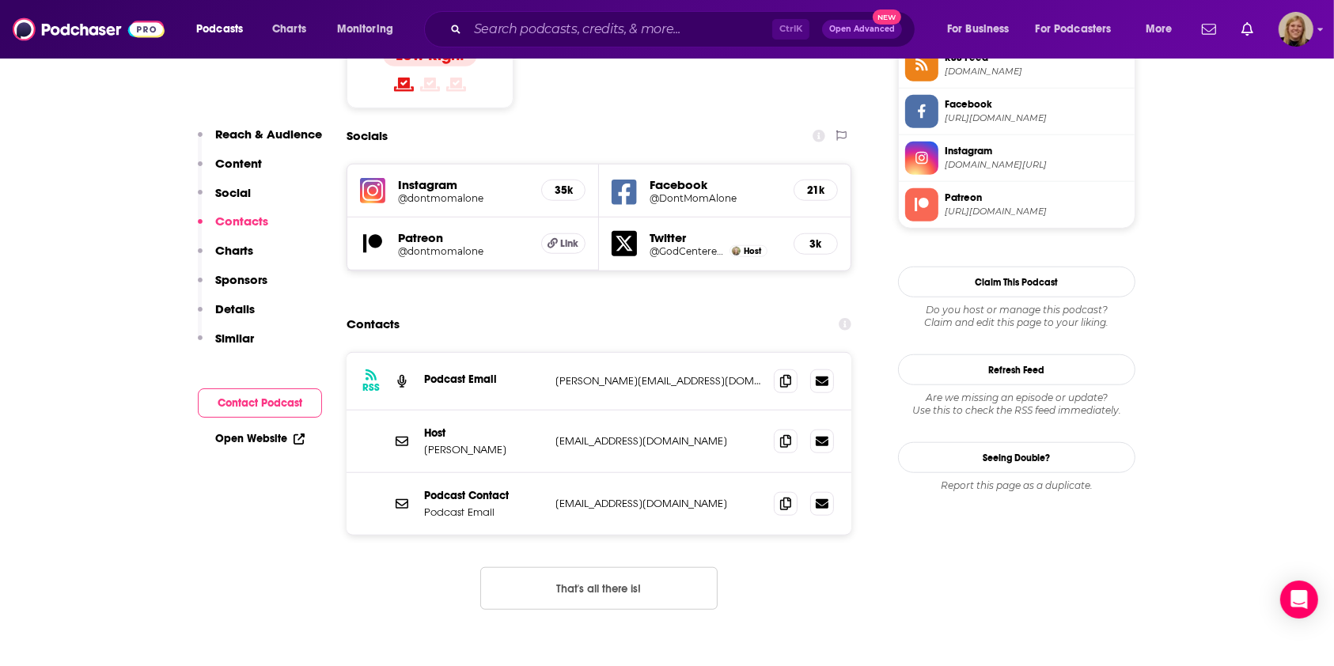
scroll to position [1356, 0]
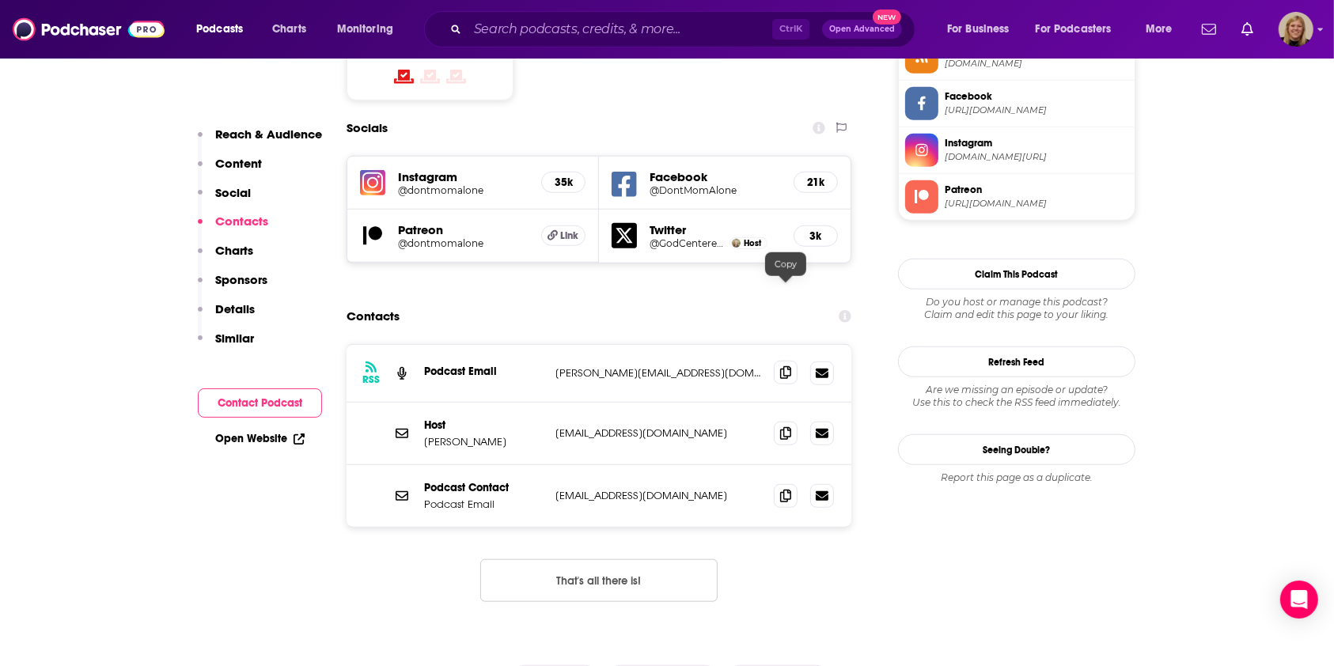
click at [790, 366] on icon at bounding box center [785, 372] width 11 height 13
click at [785, 489] on icon at bounding box center [785, 495] width 11 height 13
click at [510, 22] on input "Search podcasts, credits, & more..." at bounding box center [620, 29] width 305 height 25
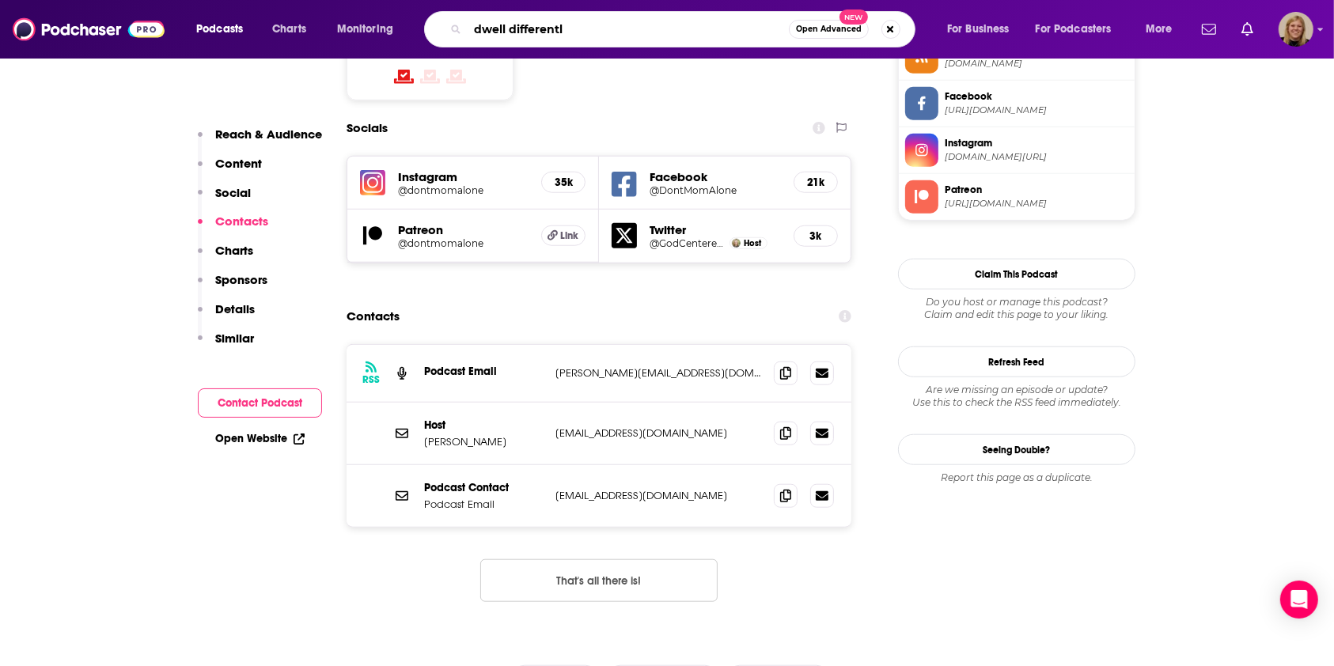
type input "dwell differently"
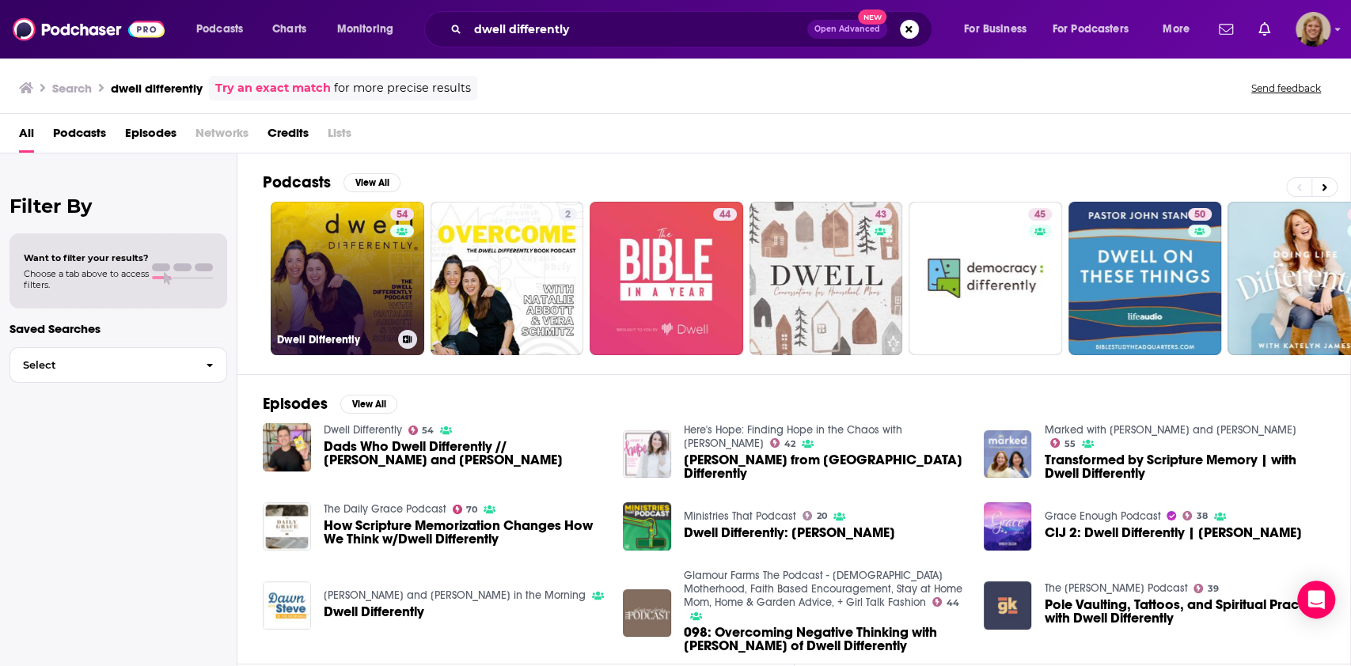
click at [346, 256] on link "54 Dwell Differently" at bounding box center [348, 279] width 154 height 154
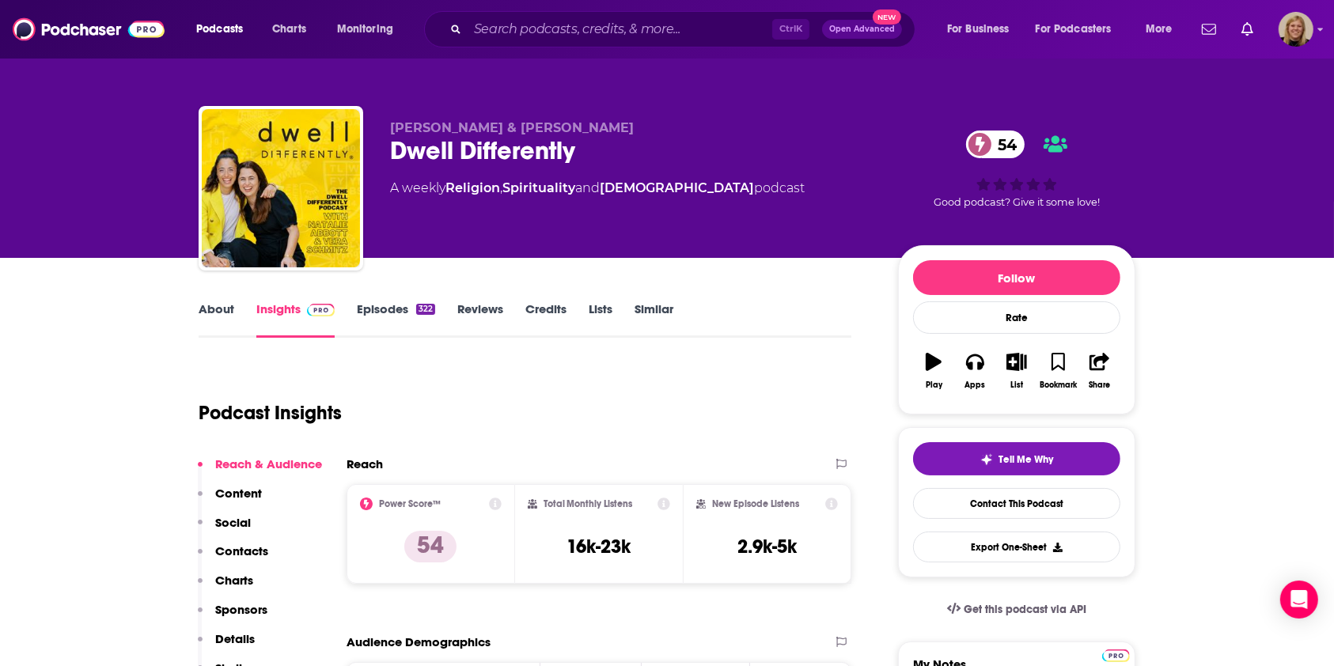
click at [214, 308] on link "About" at bounding box center [217, 320] width 36 height 36
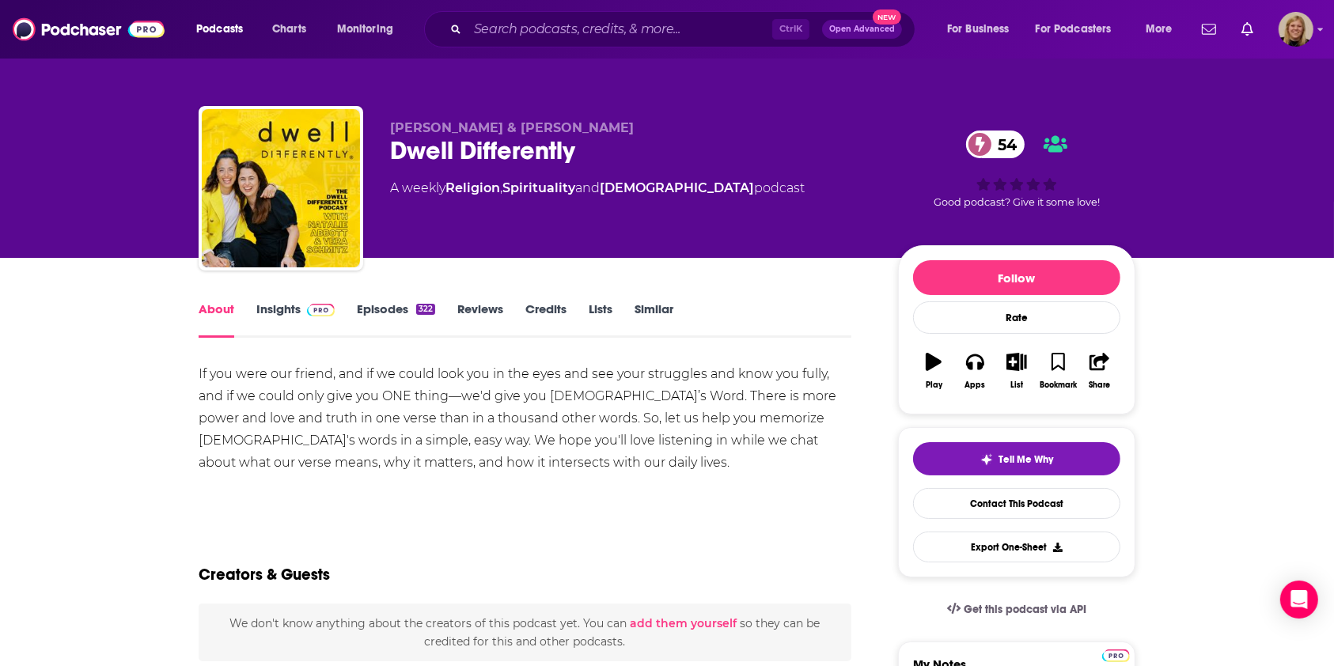
click at [284, 310] on link "Insights" at bounding box center [295, 320] width 78 height 36
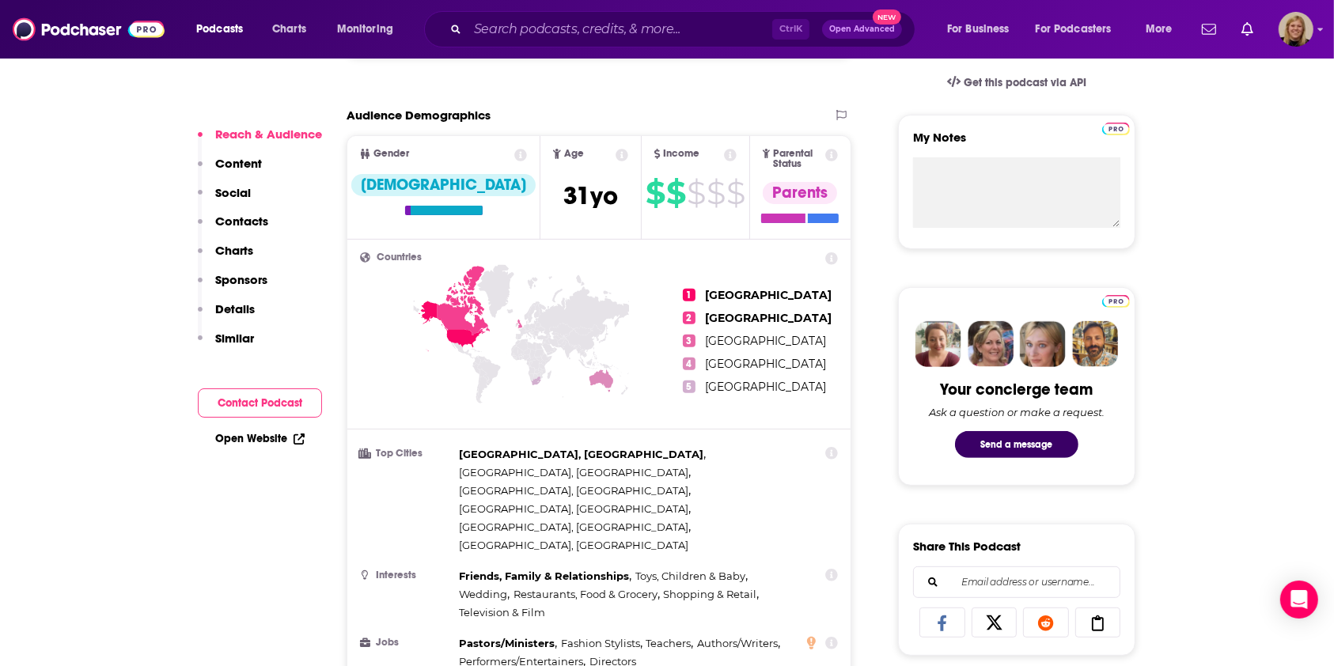
click at [275, 403] on button "Contact Podcast" at bounding box center [260, 403] width 124 height 29
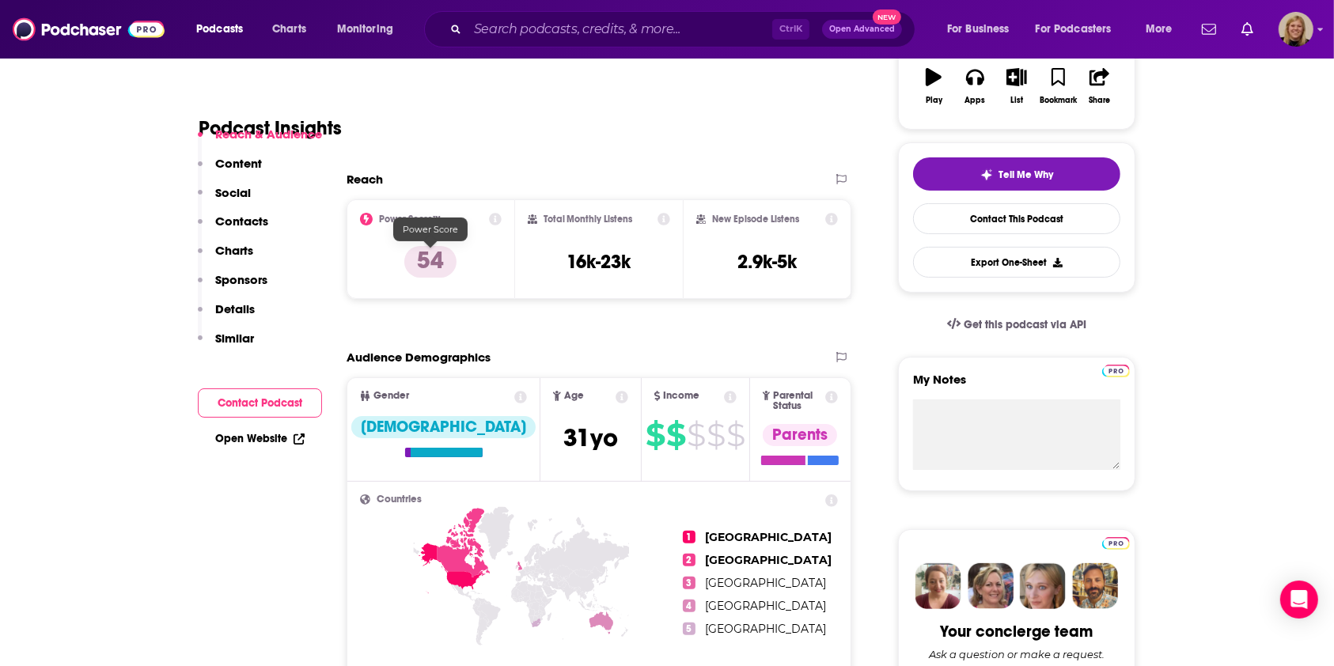
scroll to position [317, 0]
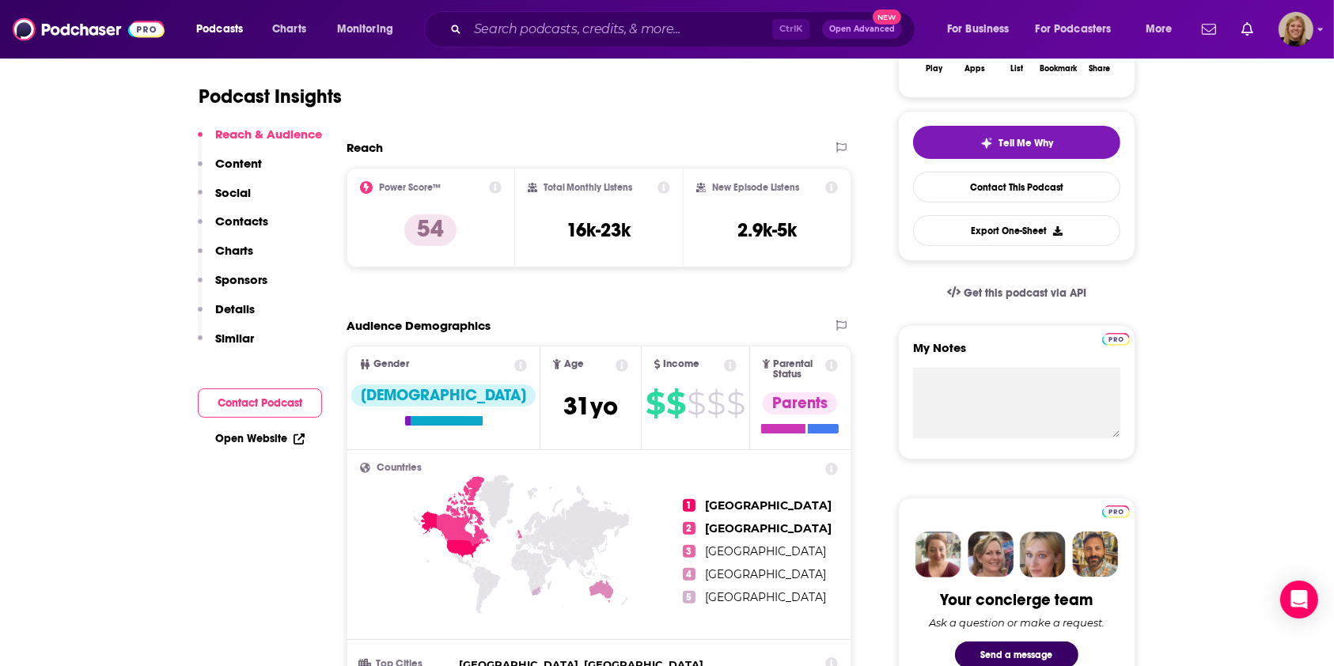
click at [274, 437] on link "Open Website" at bounding box center [259, 438] width 89 height 13
click at [584, 30] on input "Search podcasts, credits, & more..." at bounding box center [620, 29] width 305 height 25
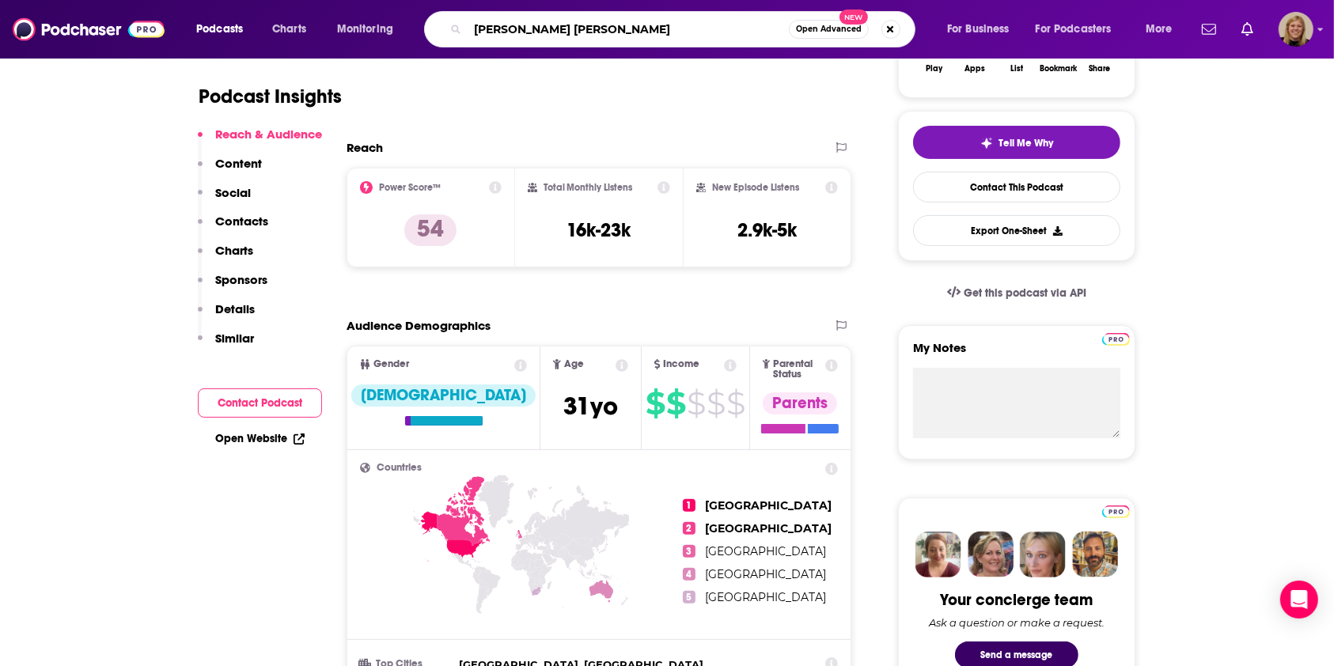
type input "[PERSON_NAME]"
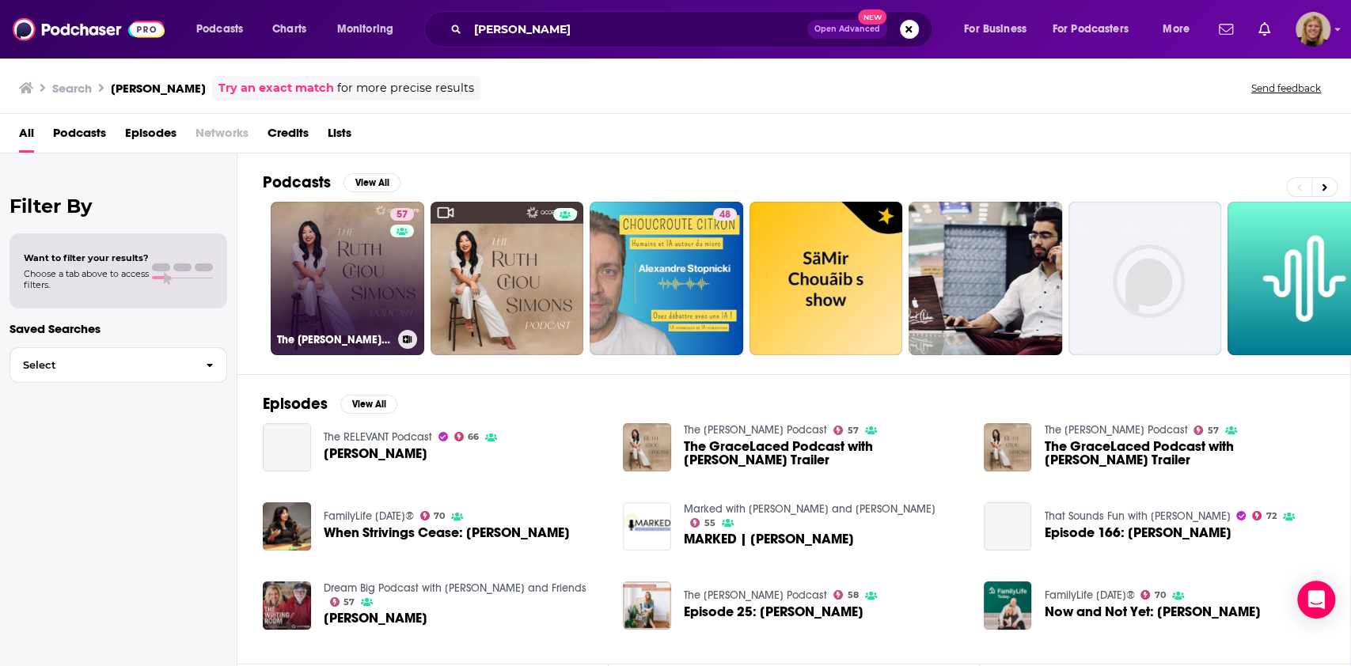
click at [342, 257] on link "57 The [PERSON_NAME] Podcast" at bounding box center [348, 279] width 154 height 154
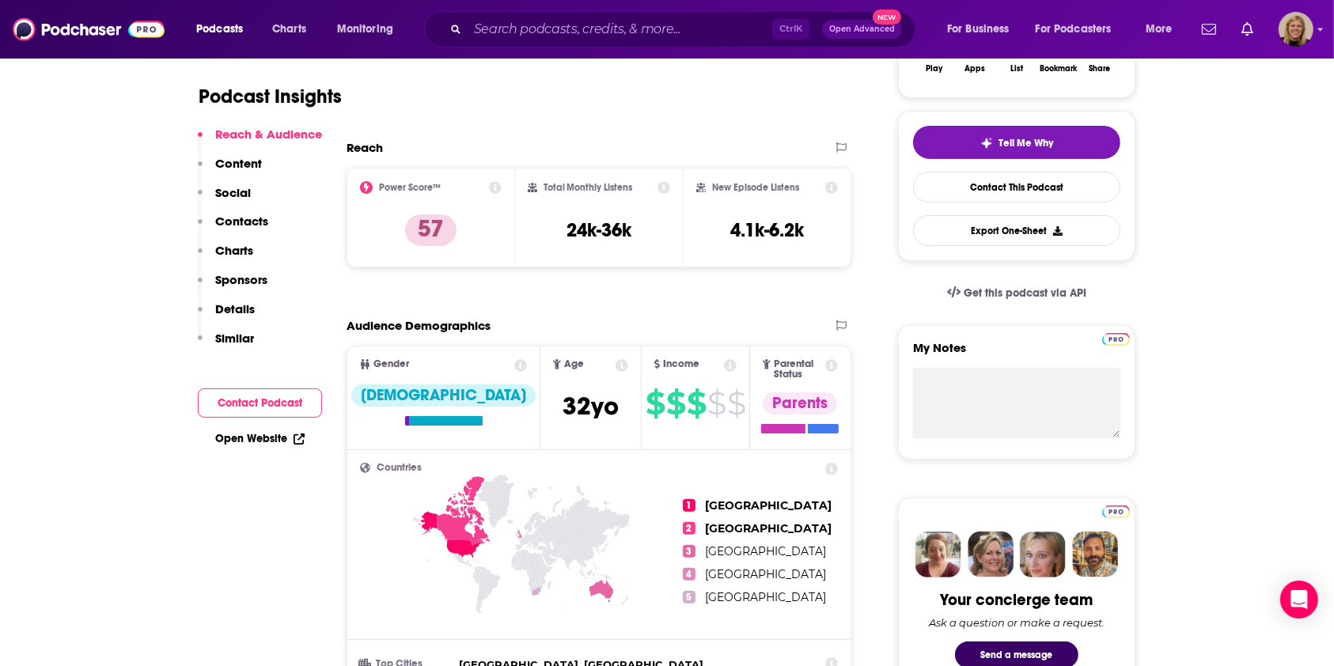
click at [290, 393] on button "Contact Podcast" at bounding box center [260, 403] width 124 height 29
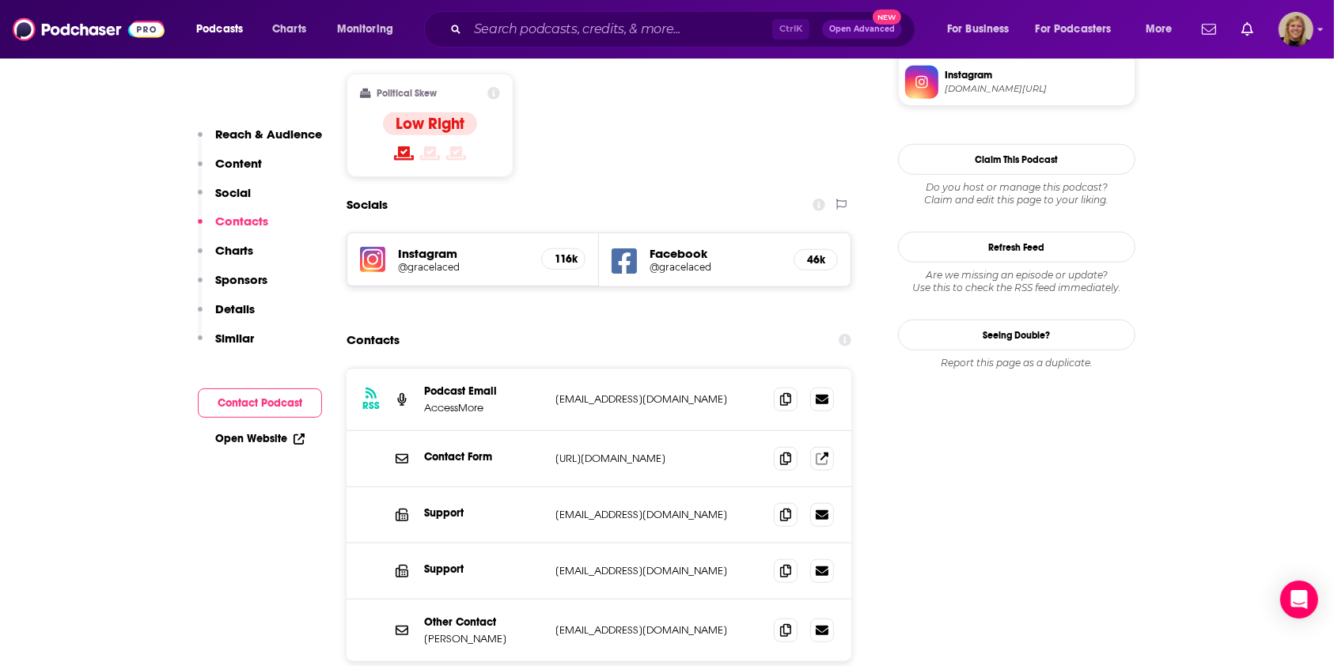
scroll to position [1303, 0]
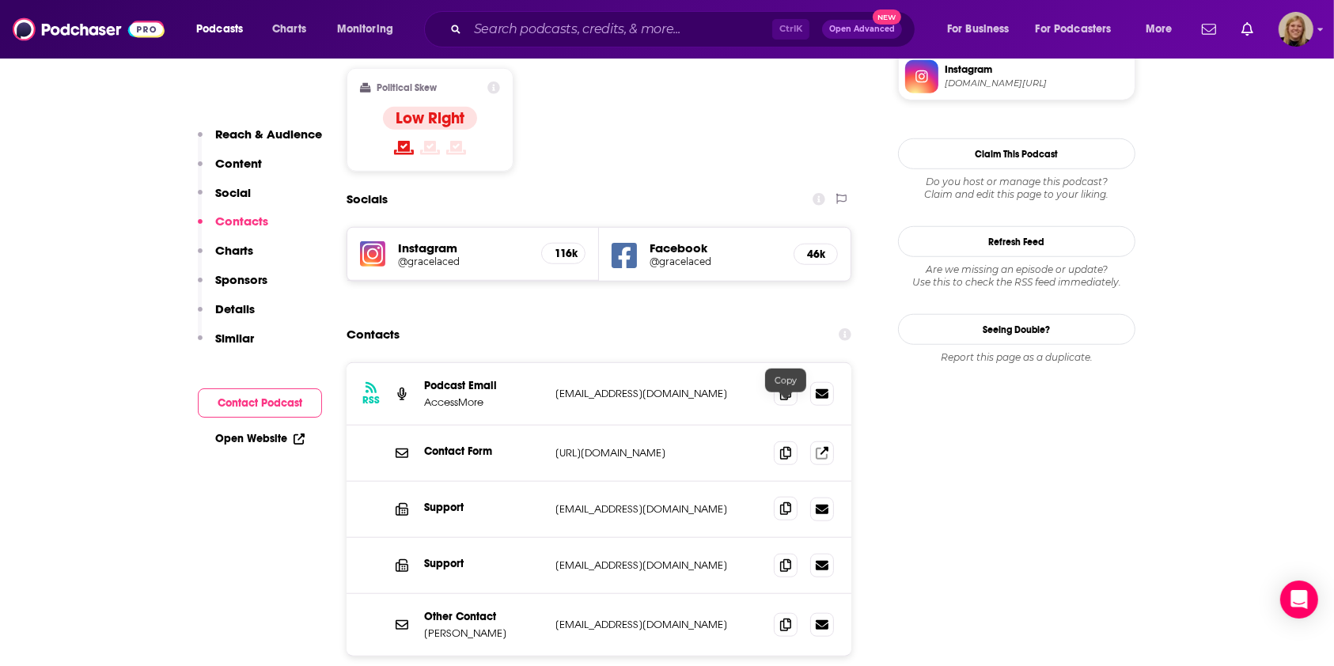
click at [789, 503] on icon at bounding box center [785, 509] width 11 height 13
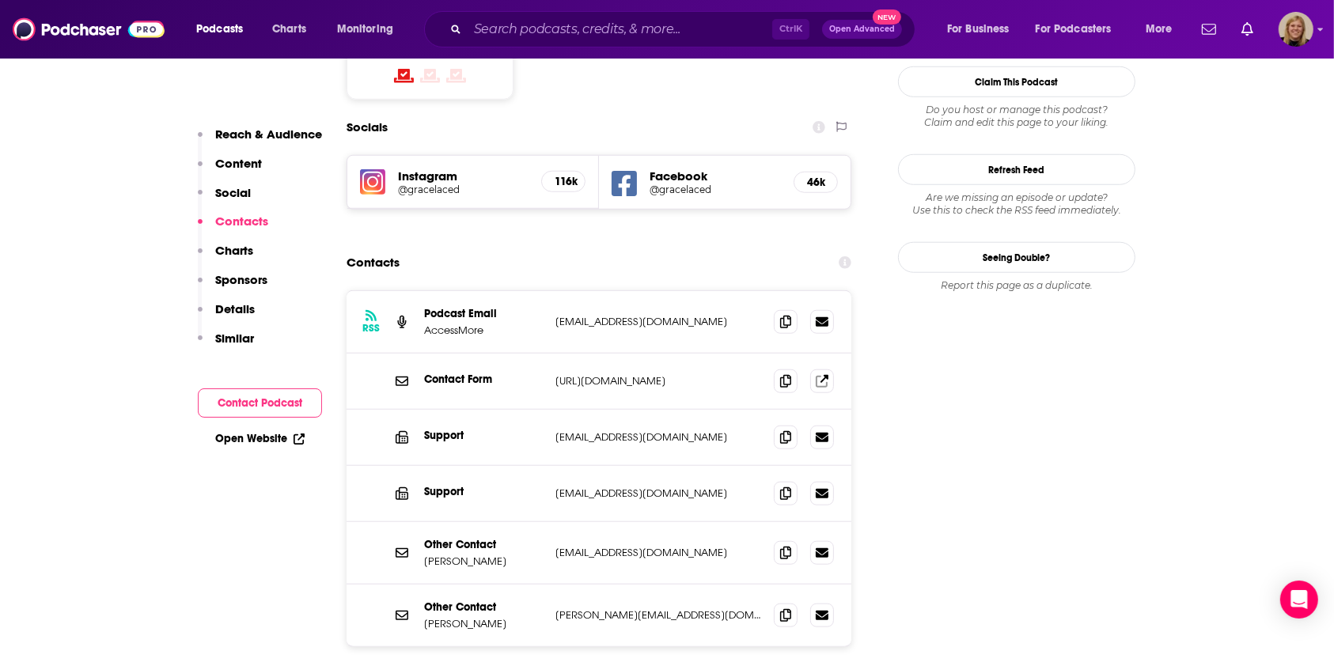
scroll to position [1409, 0]
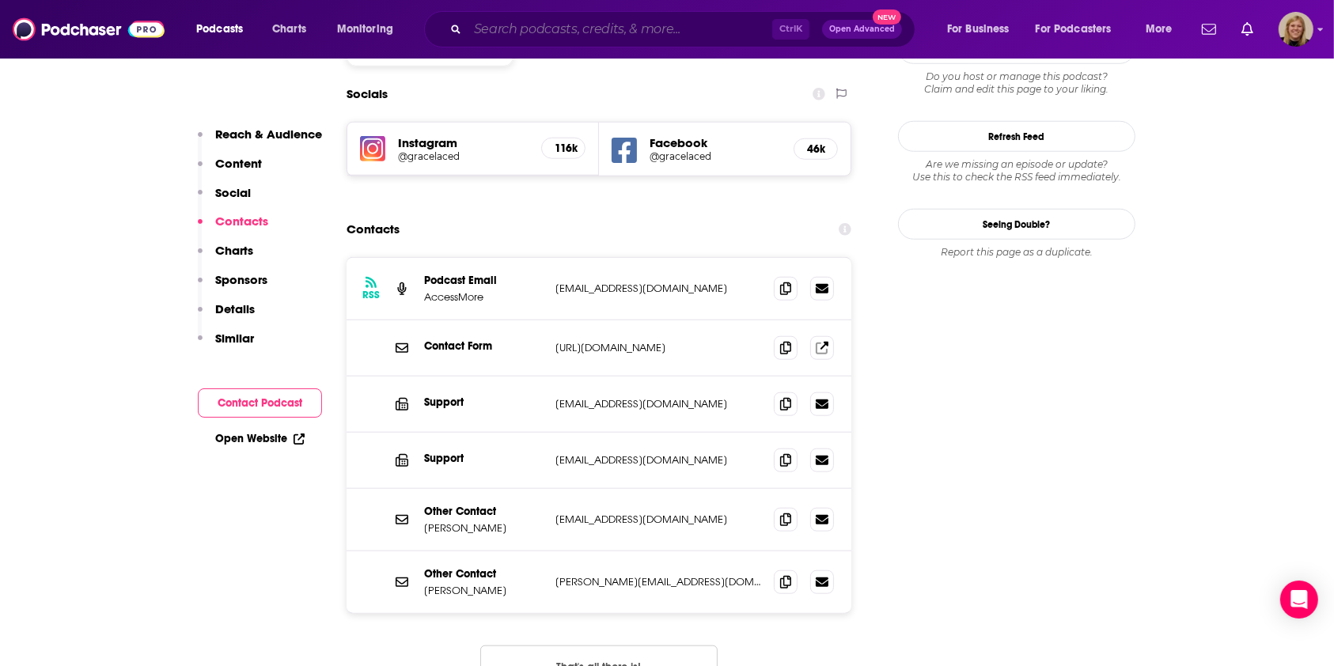
click at [563, 31] on input "Search podcasts, credits, & more..." at bounding box center [620, 29] width 305 height 25
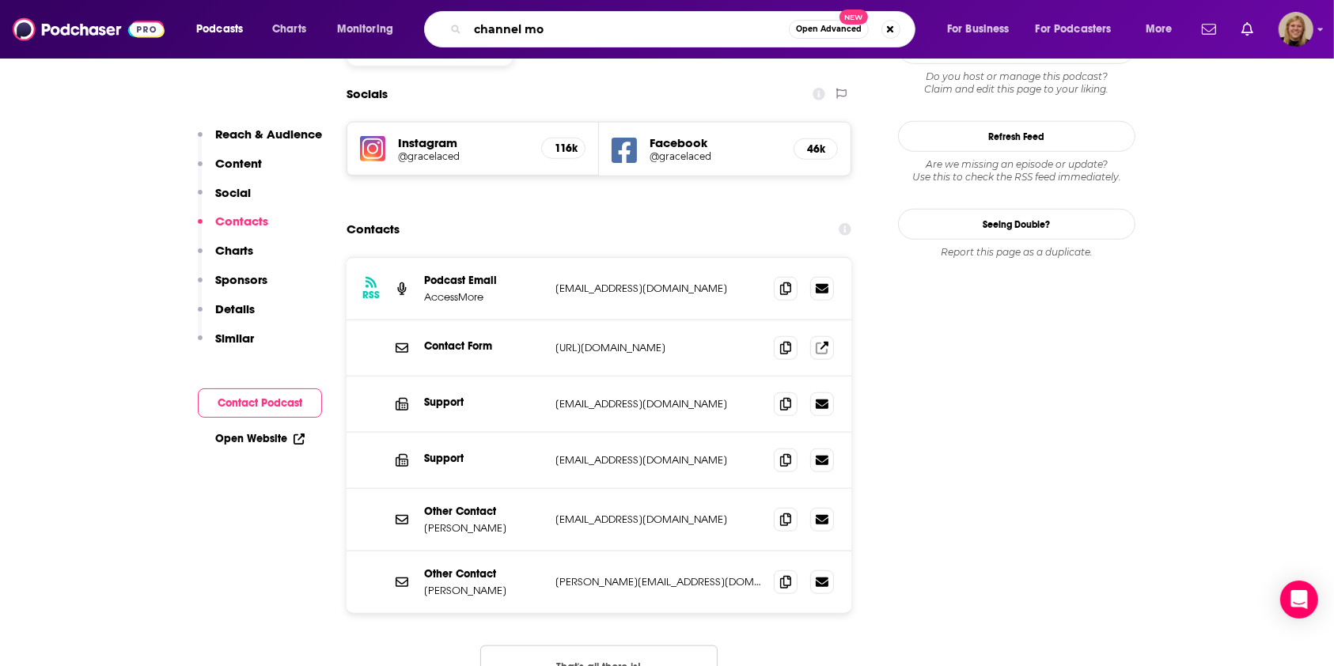
type input "channel mom"
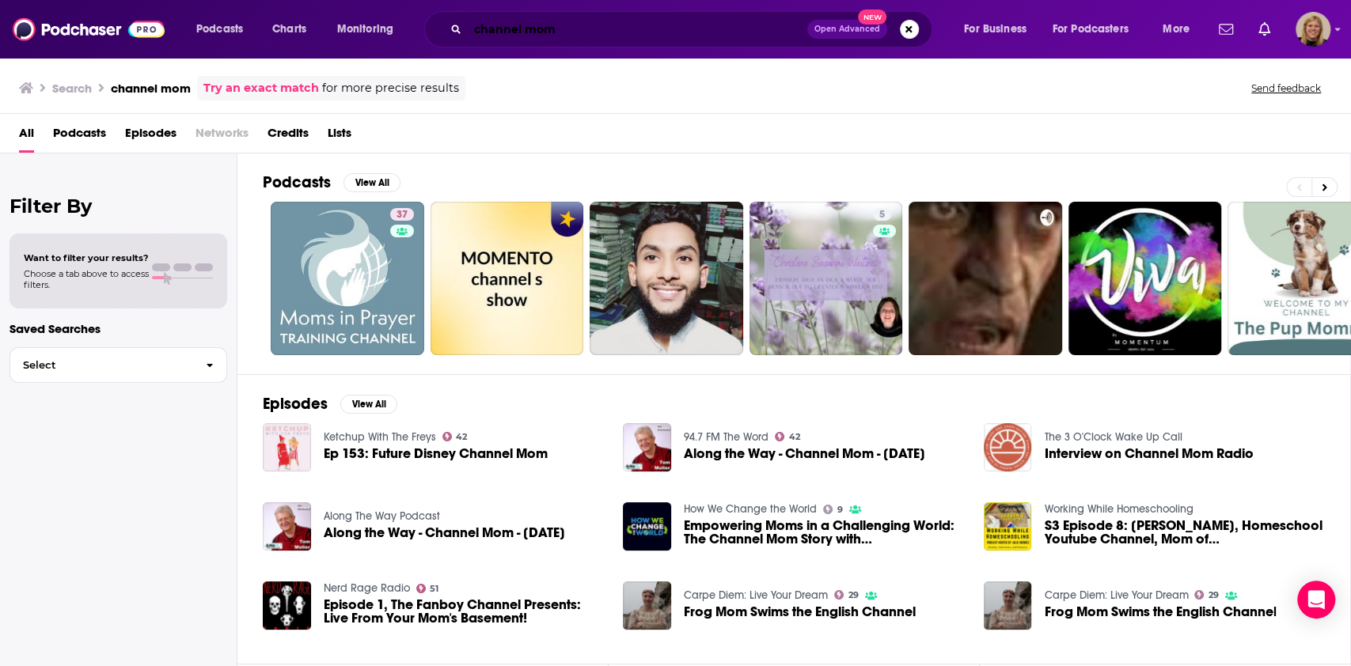
click at [519, 32] on input "channel mom" at bounding box center [637, 29] width 339 height 25
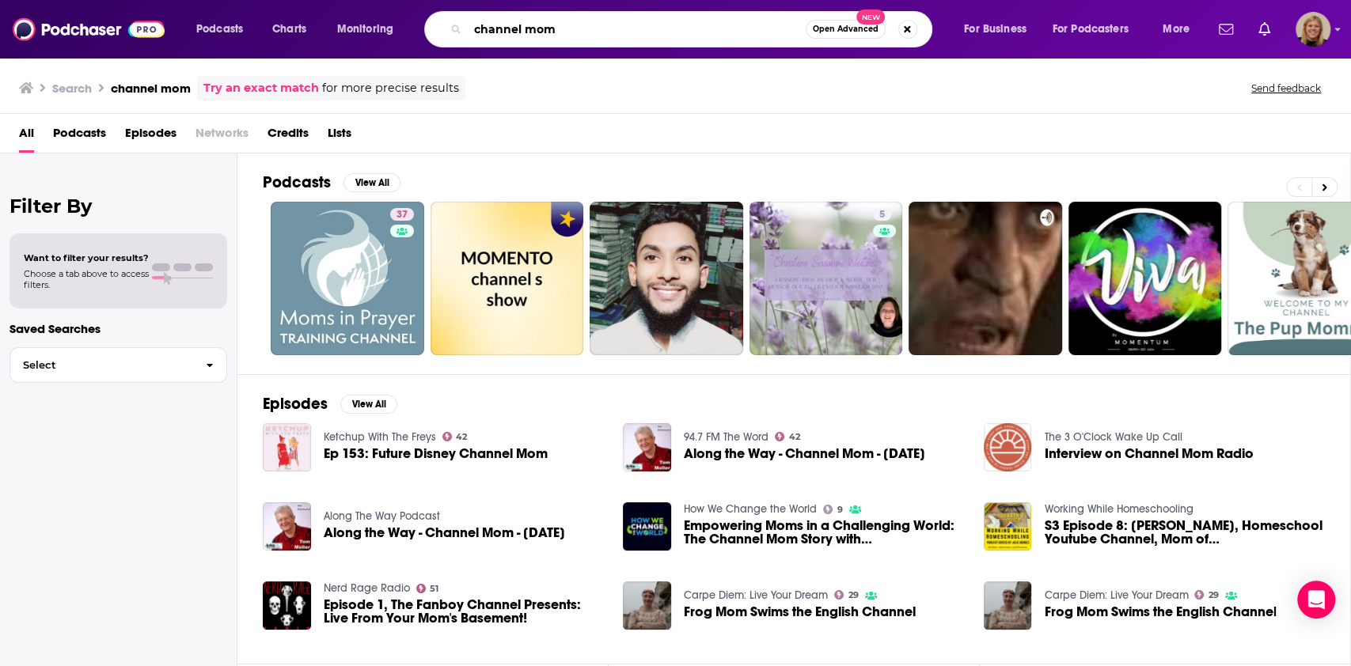
click at [519, 32] on input "channel mom" at bounding box center [637, 29] width 338 height 25
type input "channelmom"
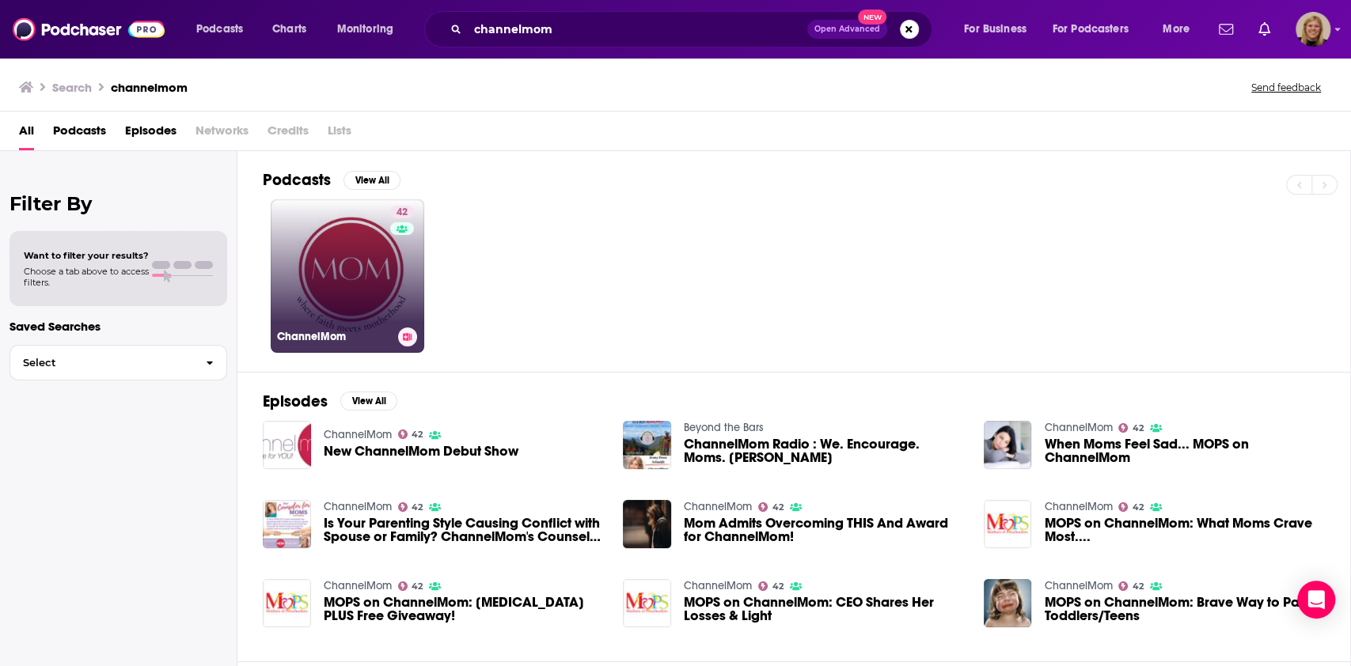
click at [348, 257] on link "42 ChannelMom" at bounding box center [348, 276] width 154 height 154
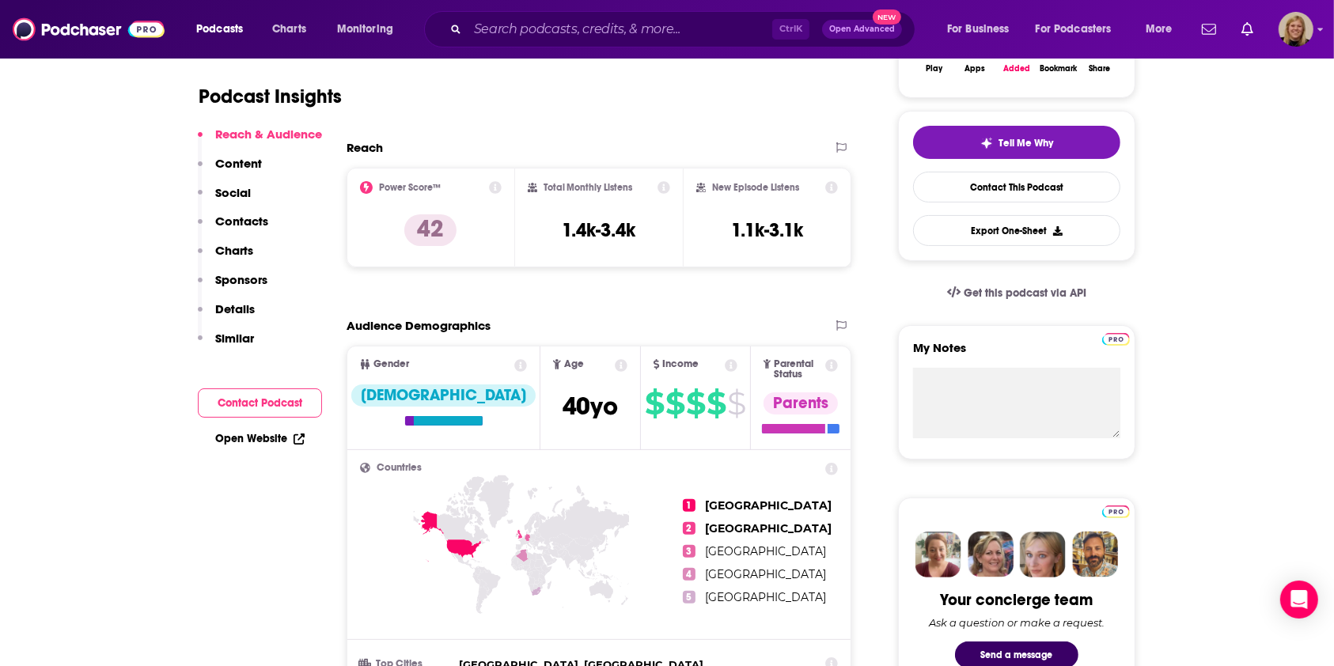
click at [247, 405] on button "Contact Podcast" at bounding box center [260, 403] width 124 height 29
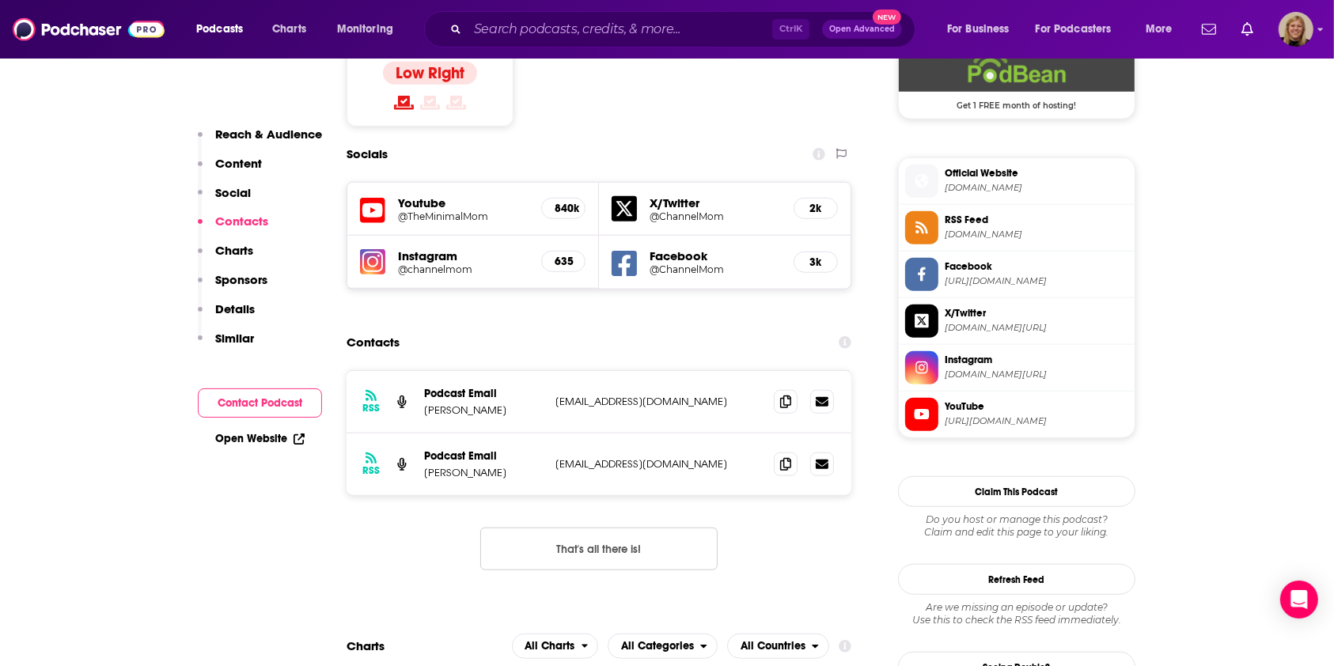
scroll to position [1356, 0]
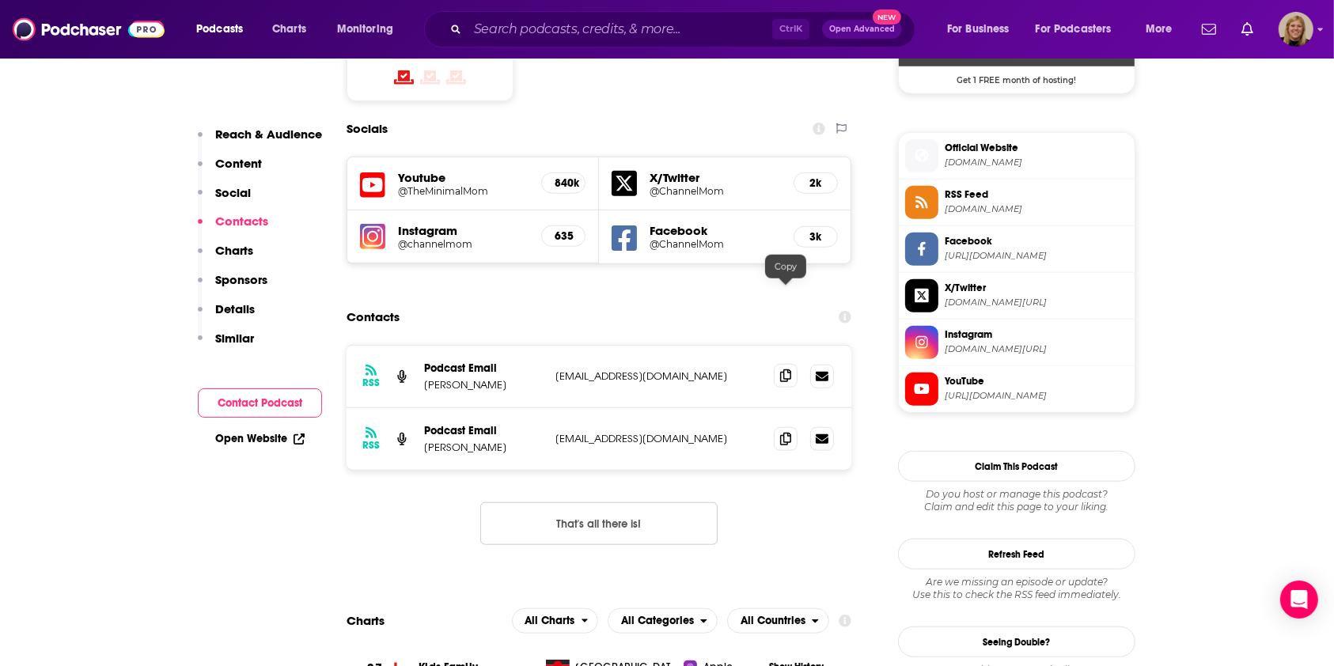
click at [790, 370] on icon at bounding box center [785, 376] width 11 height 13
drag, startPoint x: 785, startPoint y: 362, endPoint x: 785, endPoint y: 321, distance: 40.4
click at [785, 427] on span at bounding box center [786, 439] width 24 height 24
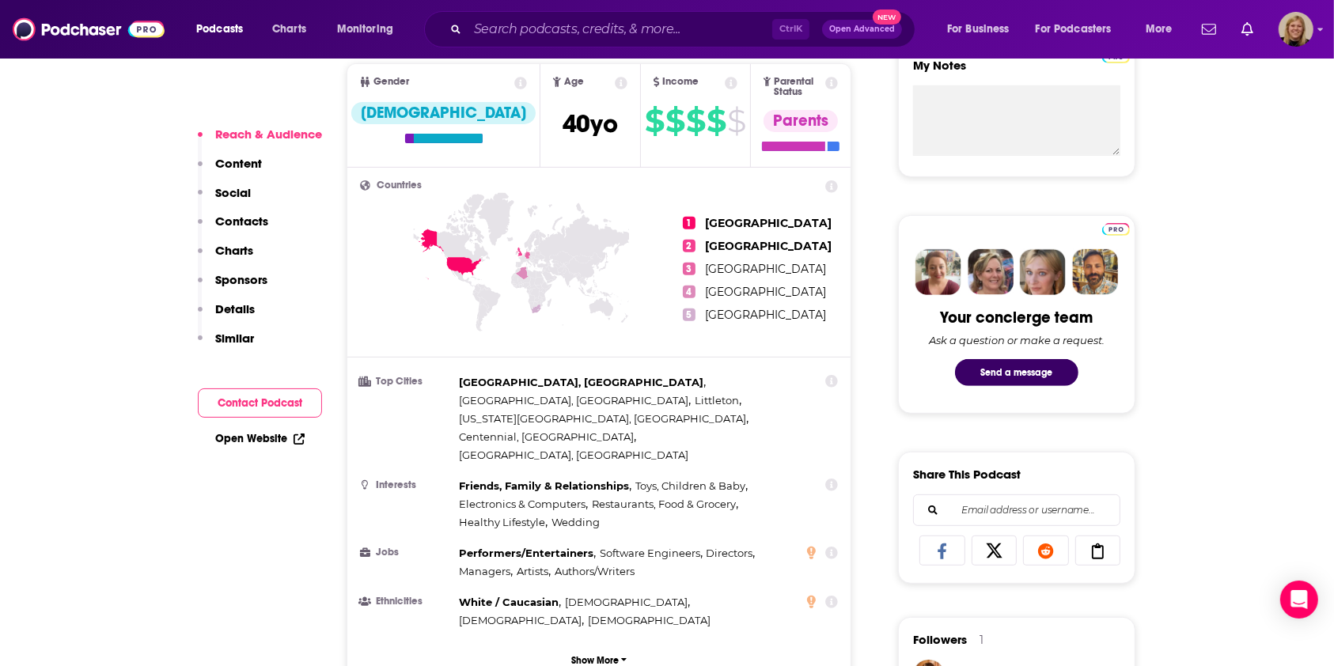
scroll to position [738, 0]
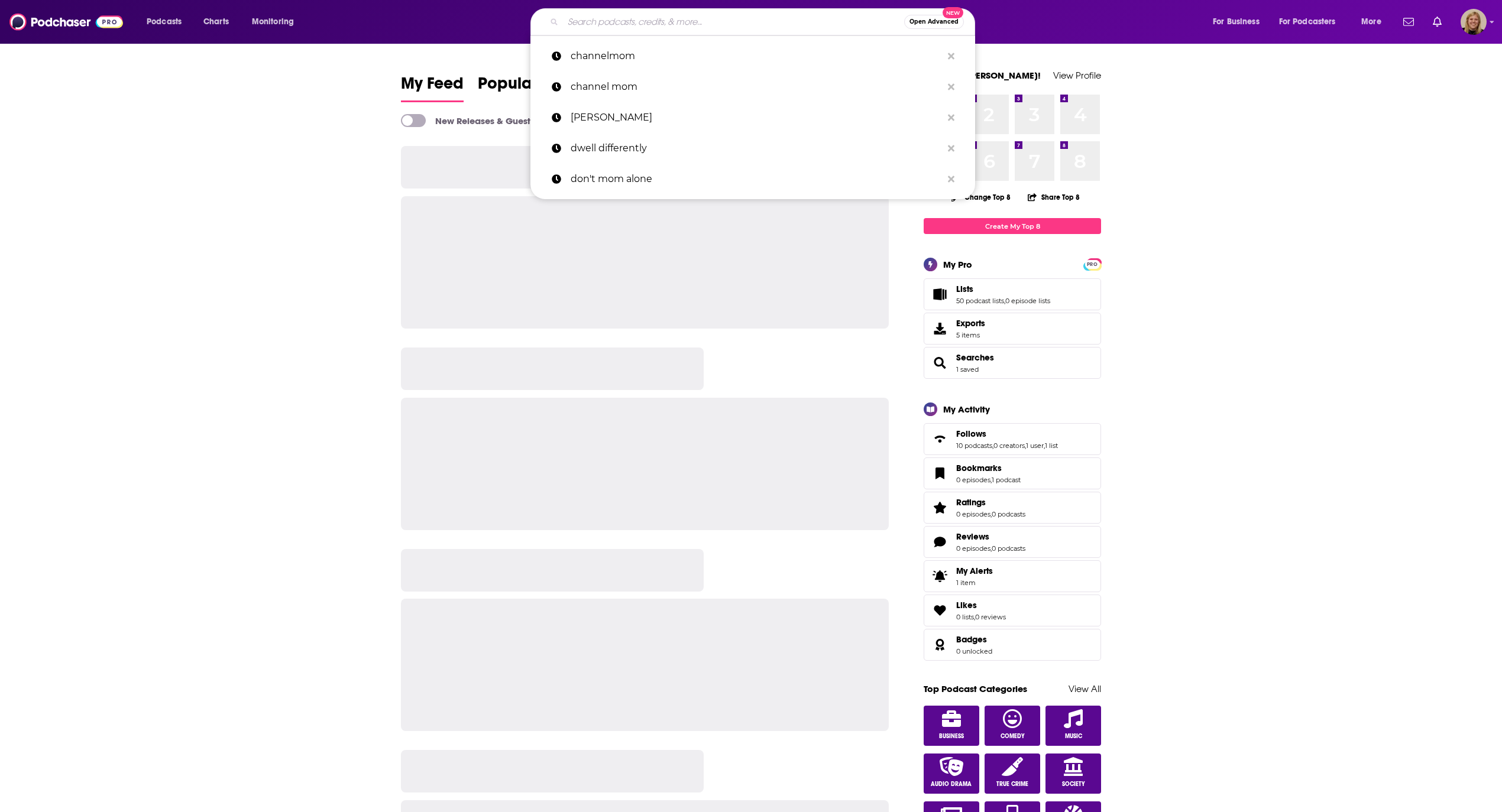
click at [676, 24] on input "Search podcasts, credits, & more..." at bounding box center [733, 22] width 341 height 19
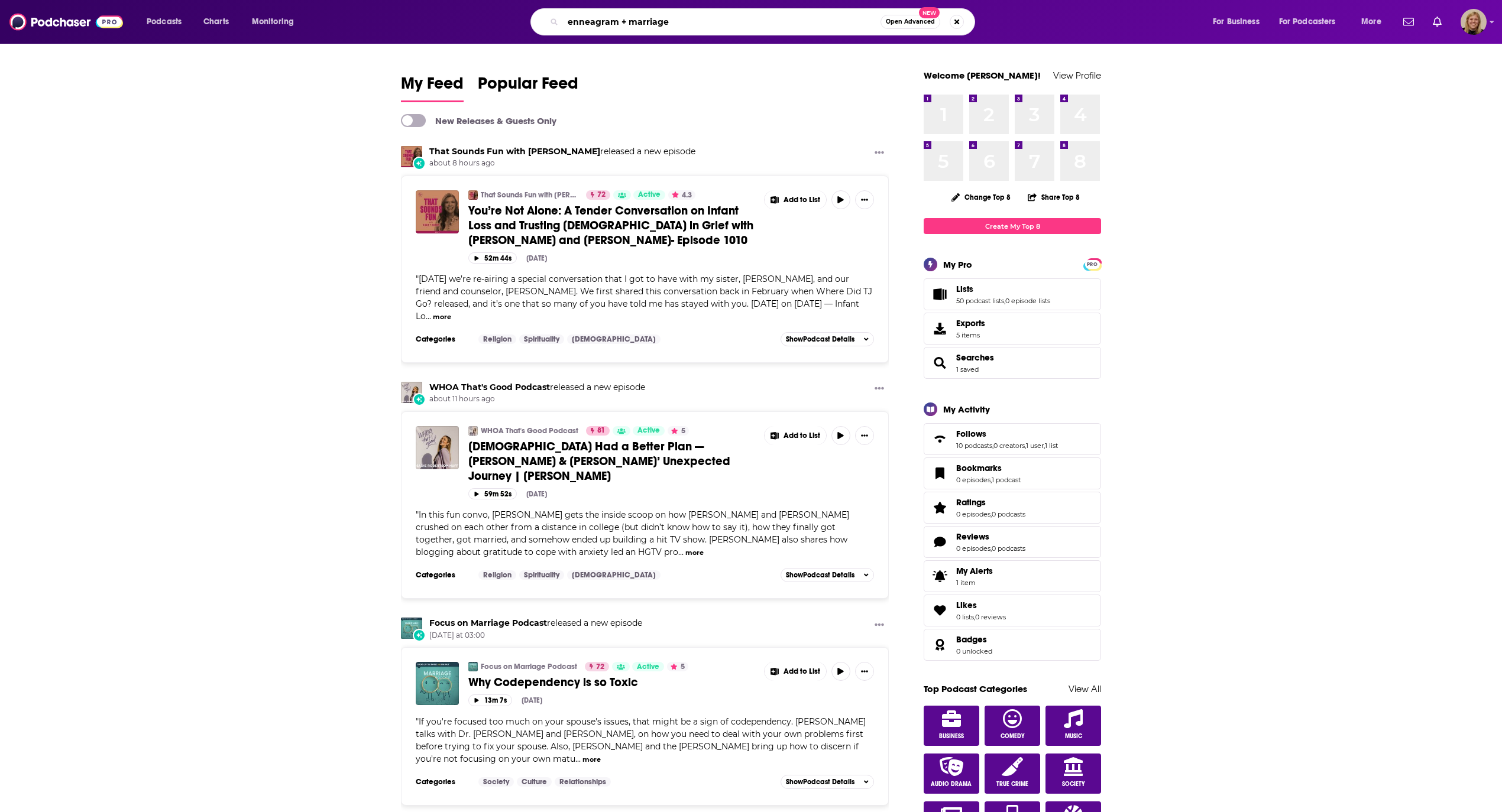
type input "enneagram + marriage"
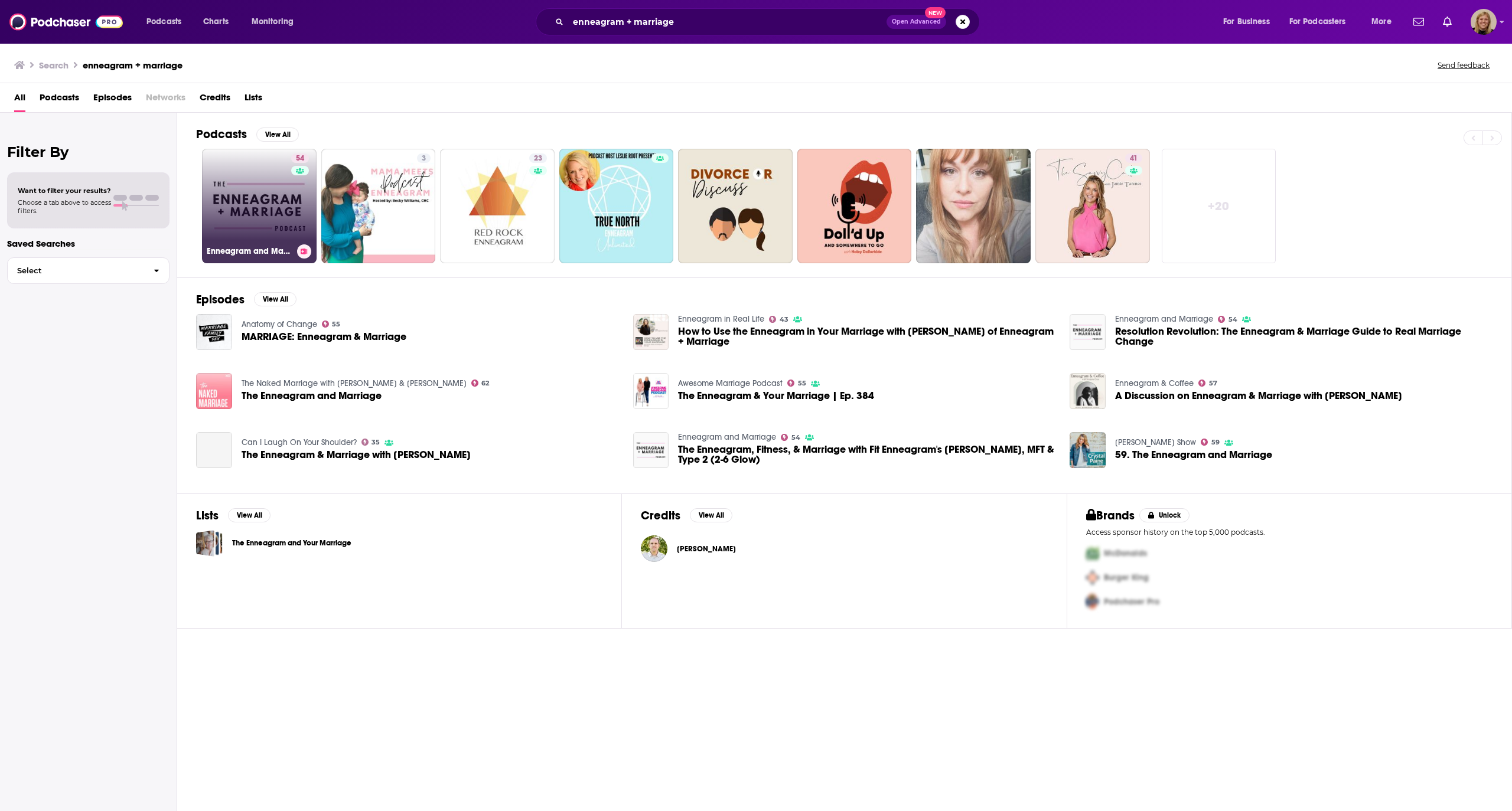
click at [256, 175] on link "54 Enneagram and Marriage" at bounding box center [260, 206] width 115 height 115
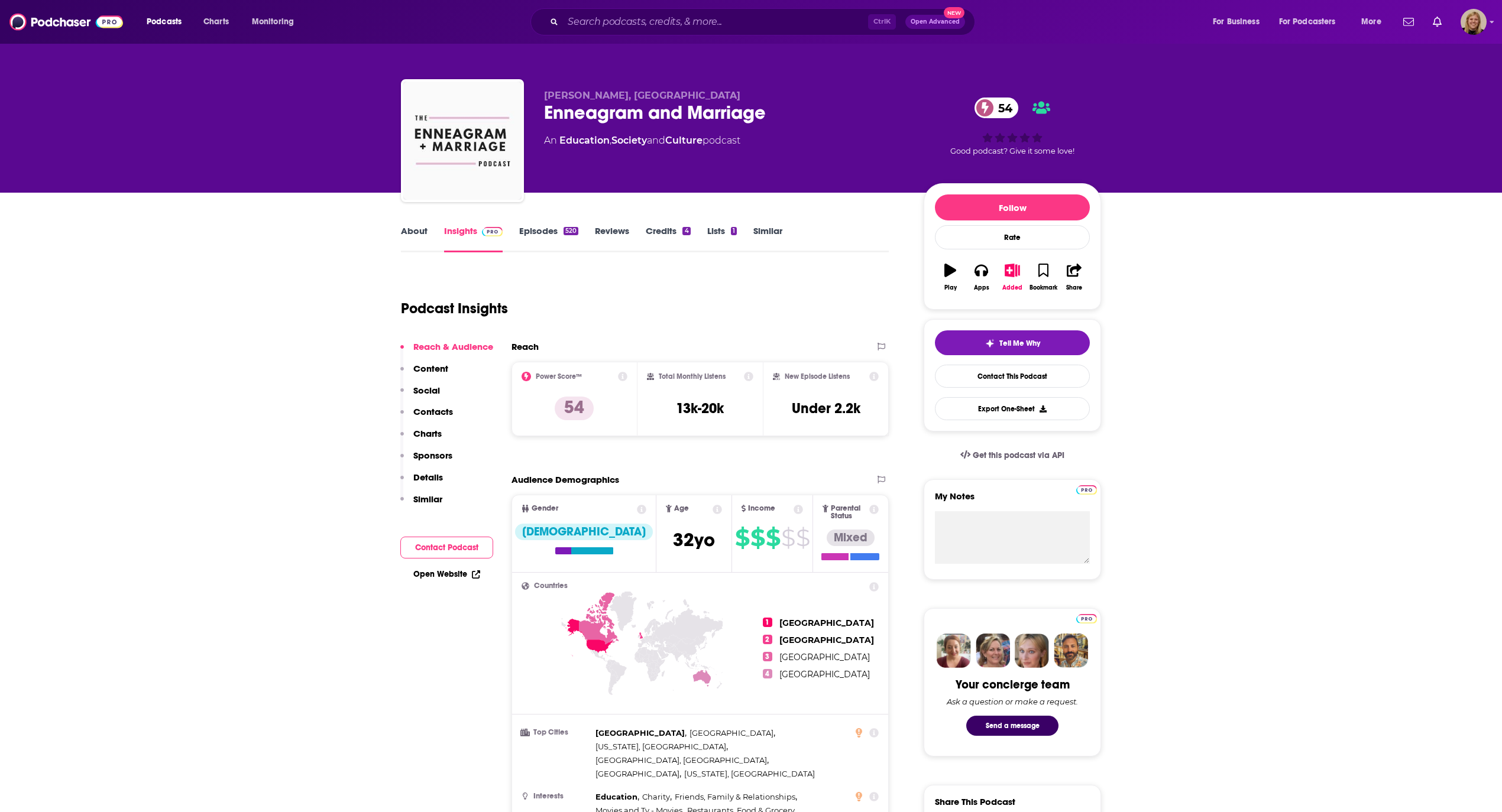
click at [550, 226] on link "Episodes 520" at bounding box center [548, 239] width 59 height 27
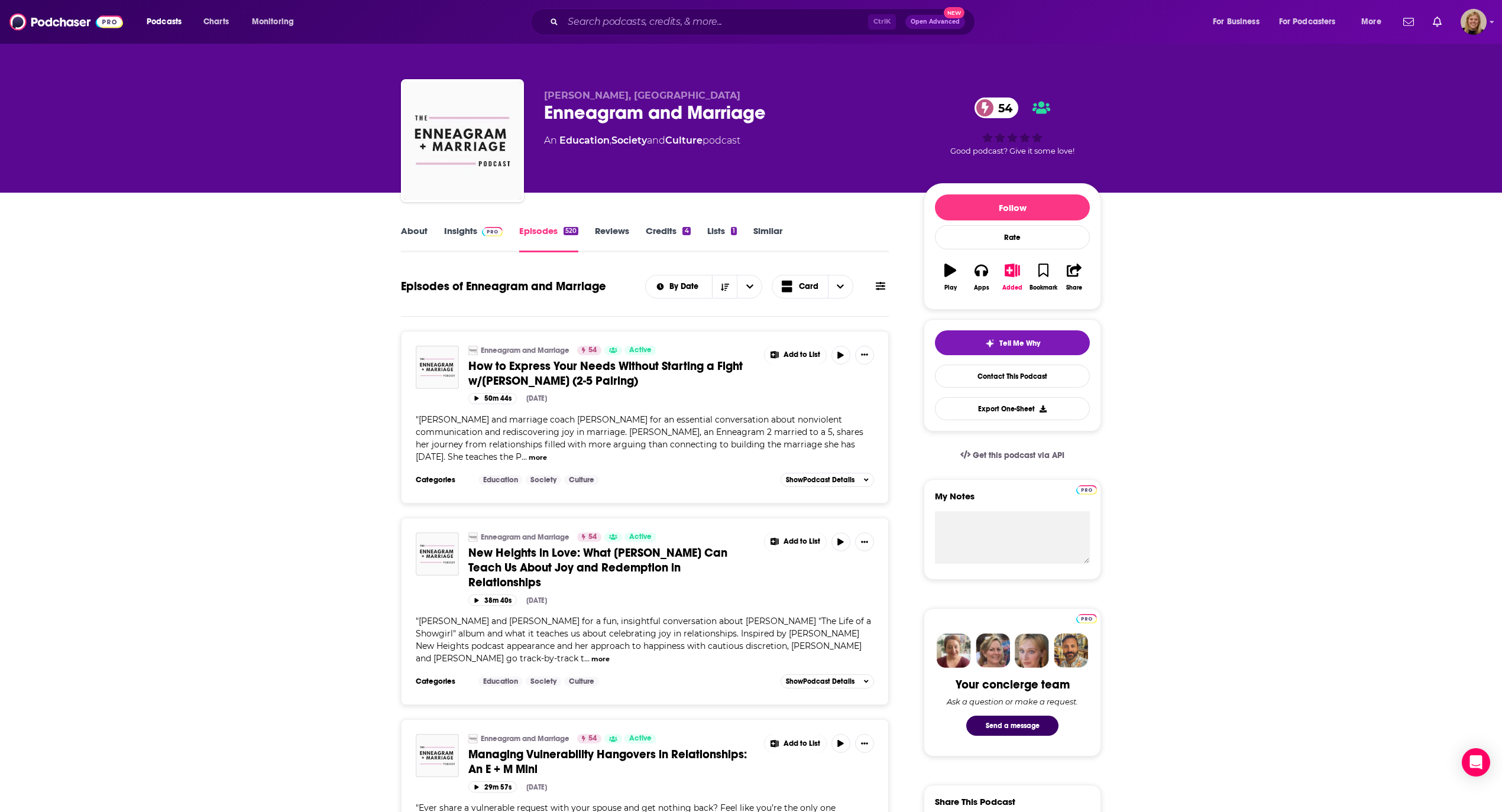
click at [881, 282] on icon at bounding box center [880, 285] width 10 height 8
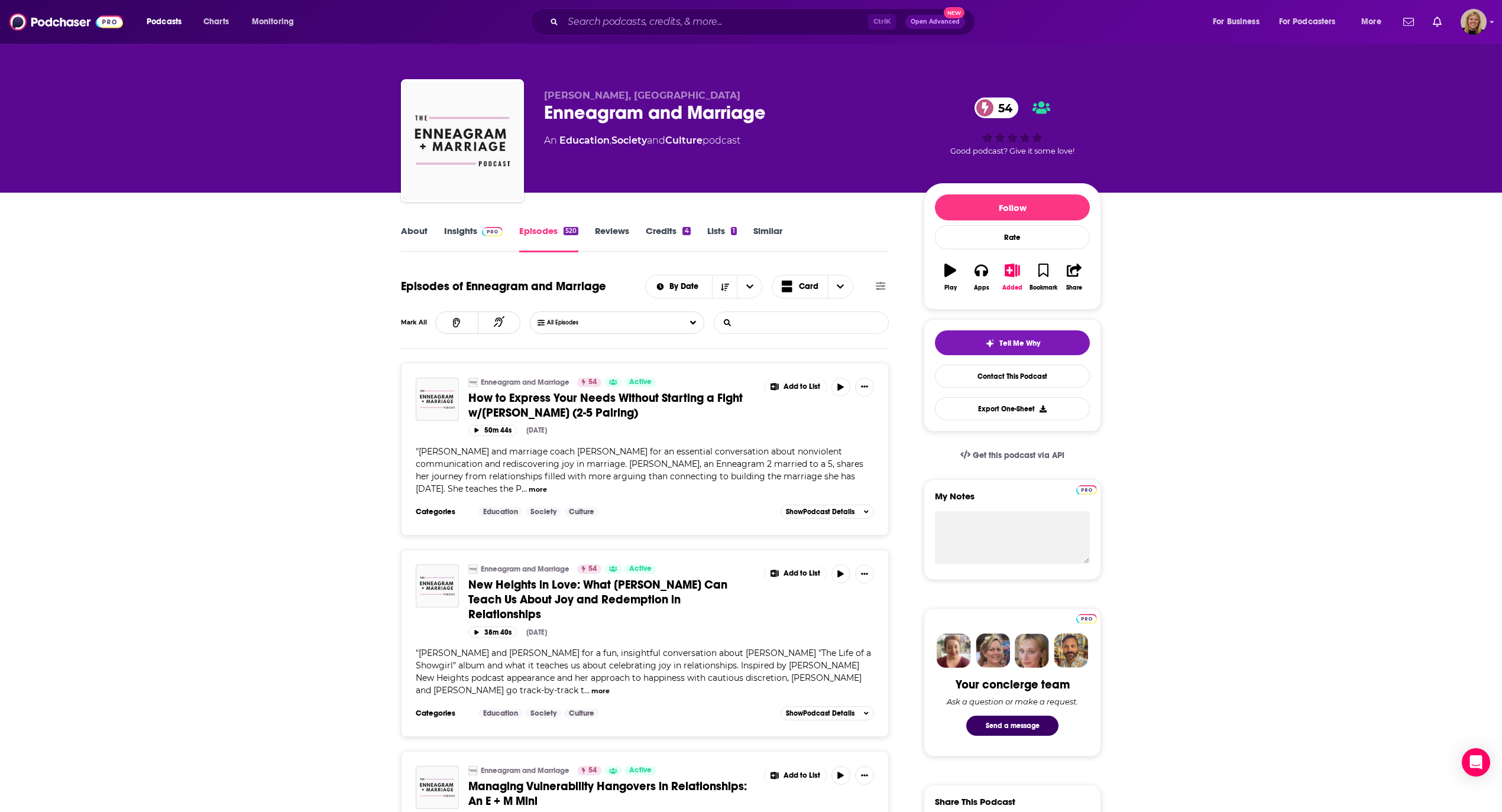
click at [815, 313] on input "List Search Input" at bounding box center [776, 323] width 123 height 21
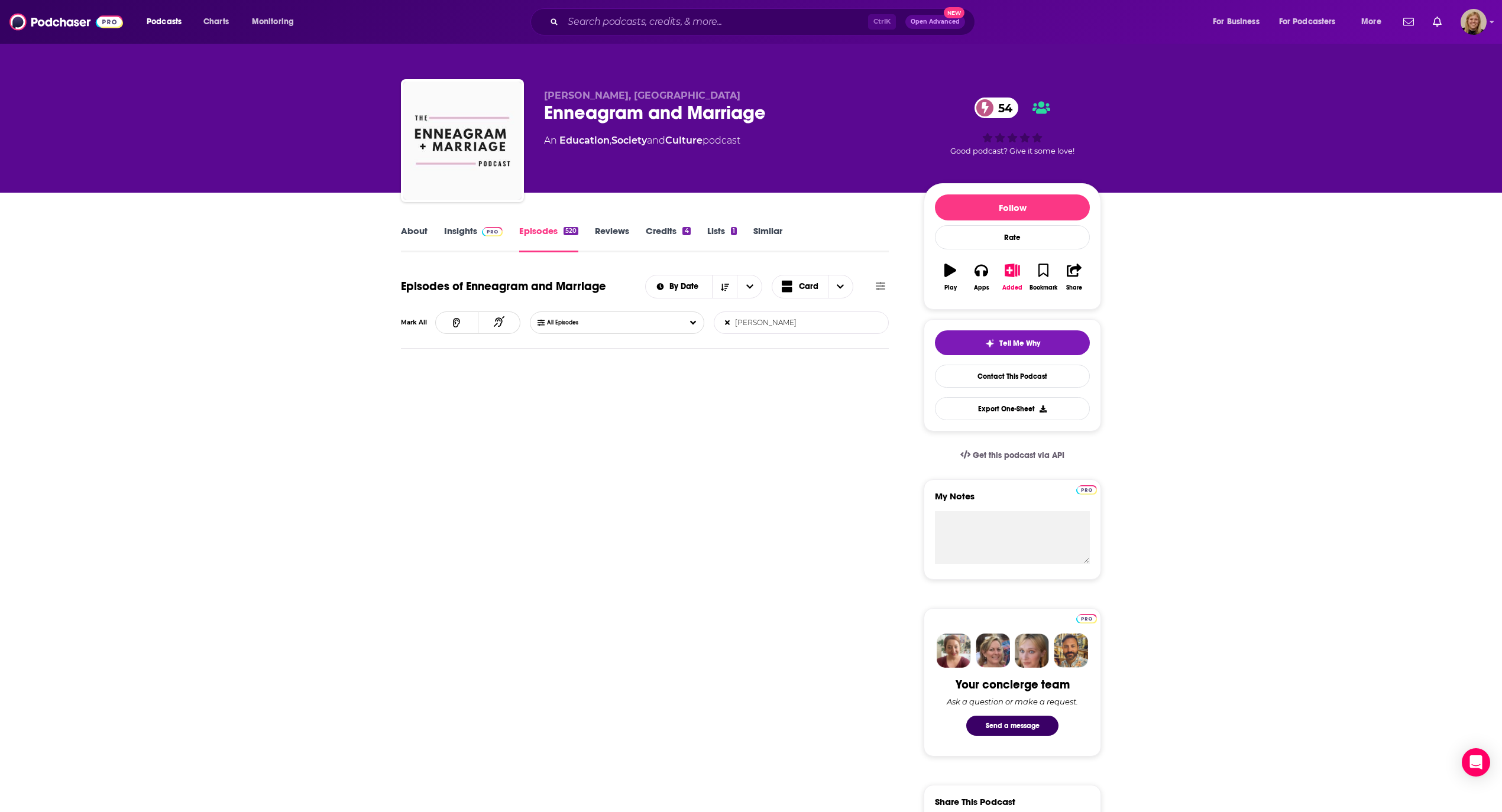
type input "hoover"
